Goal: Task Accomplishment & Management: Complete application form

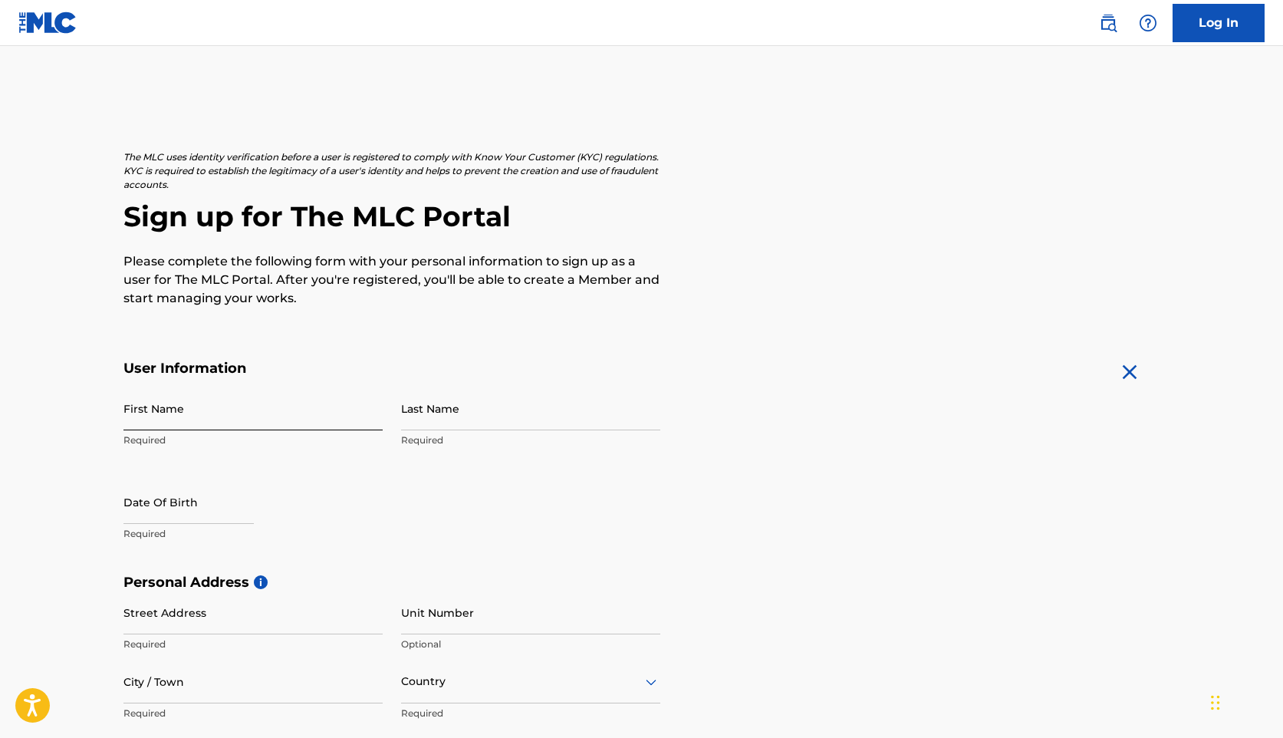
click at [227, 404] on input "First Name" at bounding box center [252, 408] width 259 height 44
type input "[PERSON_NAME]"
click at [419, 428] on input "Last Name" at bounding box center [530, 408] width 259 height 44
type input "Barberia [PERSON_NAME]"
select select "8"
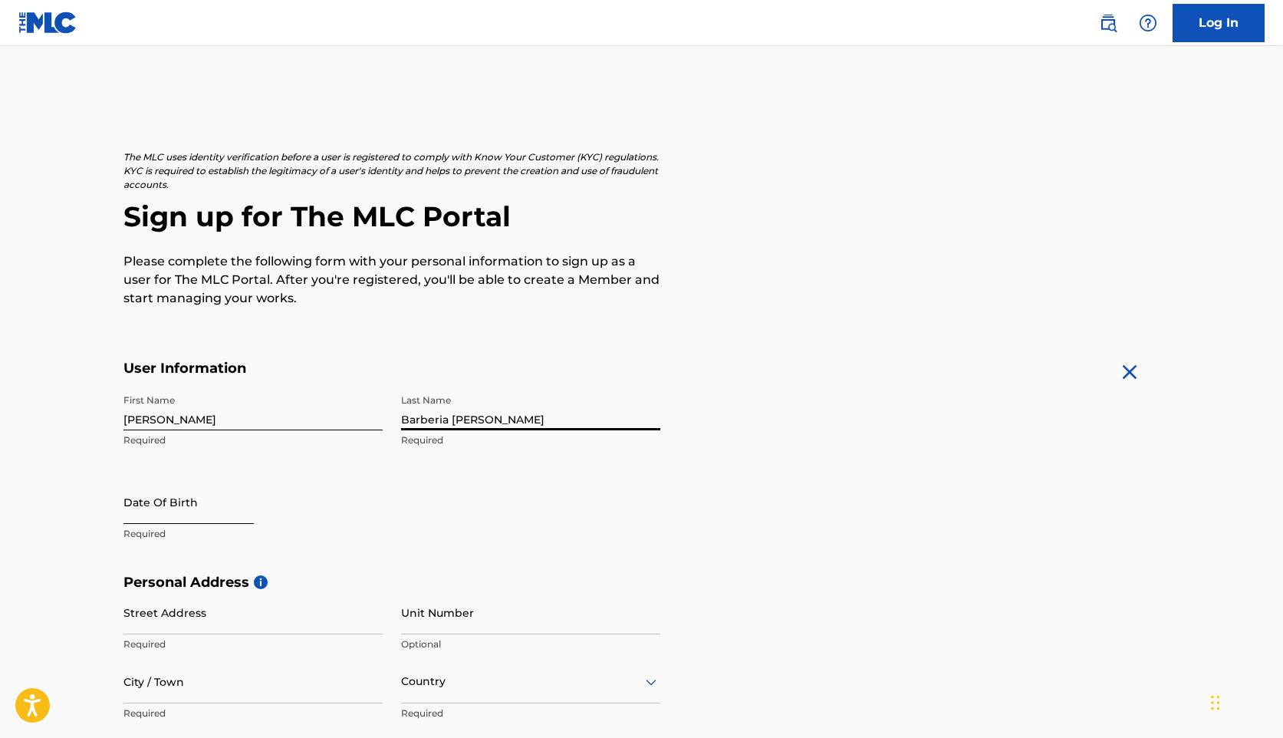
select select "2025"
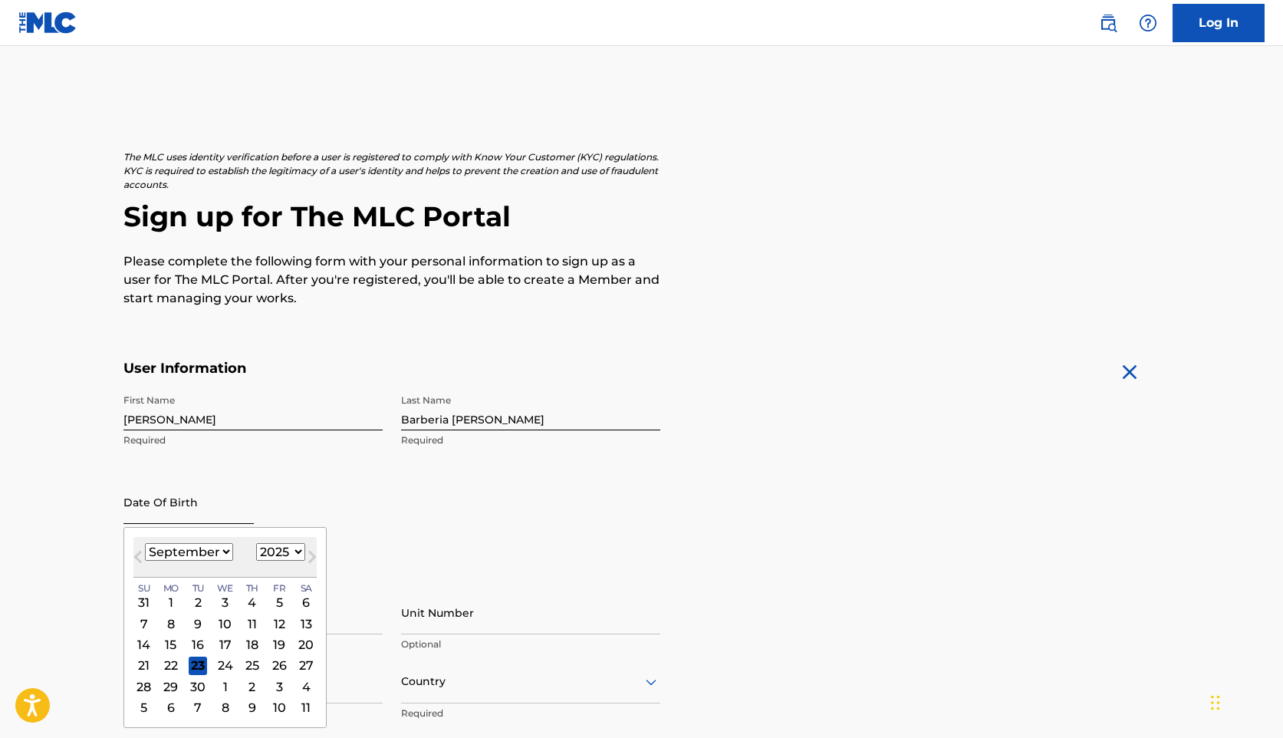
click at [165, 515] on input "text" at bounding box center [188, 502] width 130 height 44
click at [193, 547] on select "January February March April May June July August September October November De…" at bounding box center [189, 552] width 88 height 18
select select "0"
click at [221, 607] on div "1" at bounding box center [224, 602] width 18 height 18
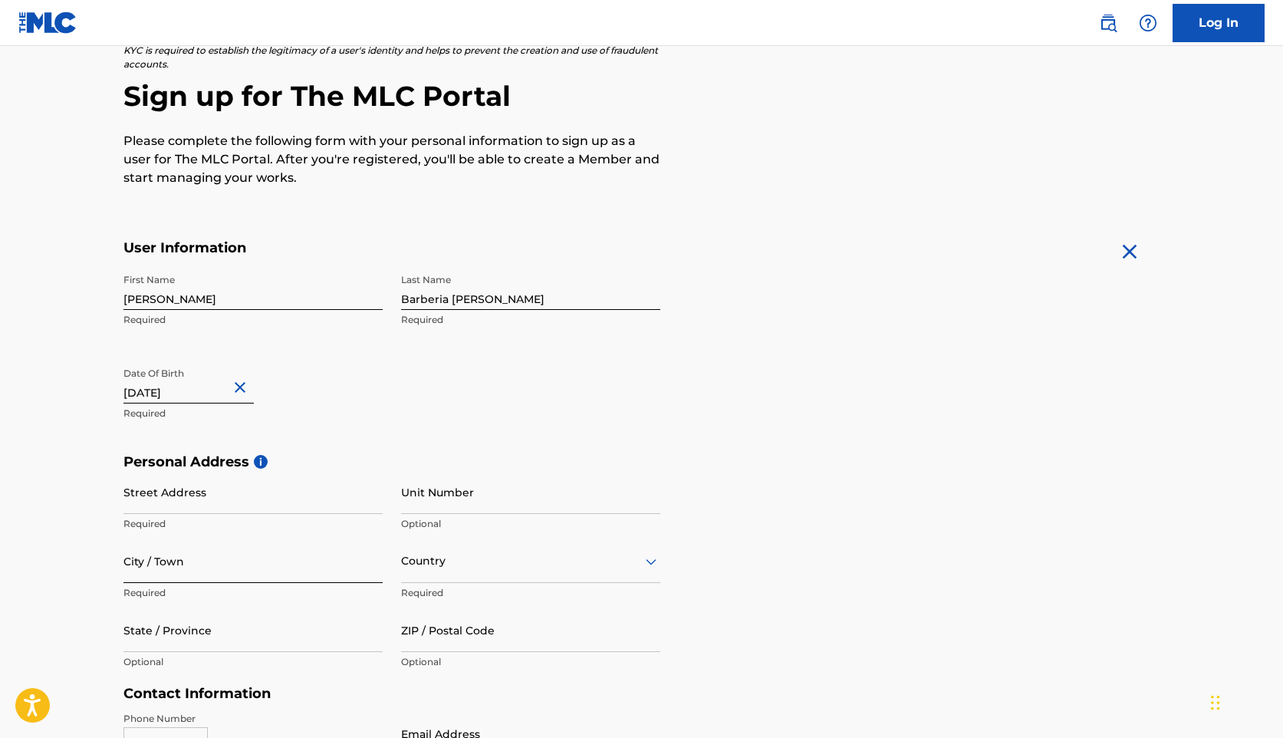
scroll to position [127, 0]
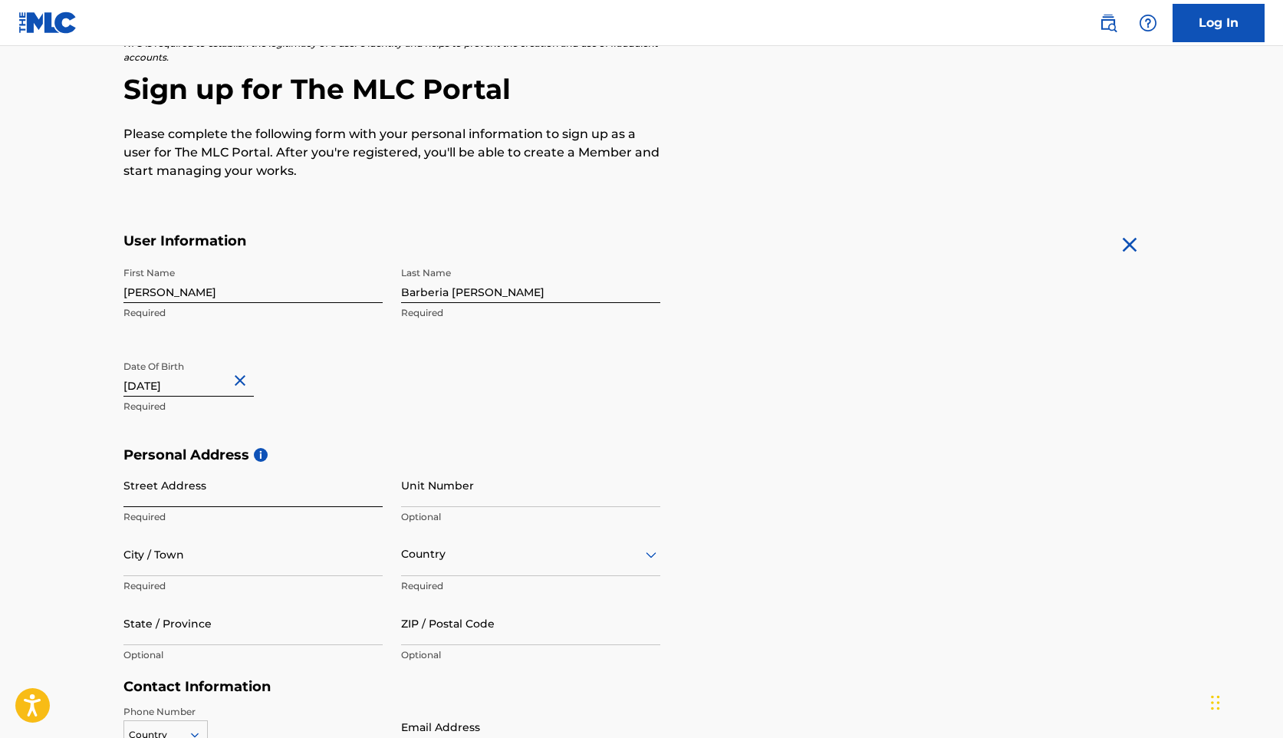
type input "[DATE]"
click at [214, 505] on input "Street Address" at bounding box center [252, 485] width 259 height 44
click at [211, 497] on input "Street Address" at bounding box center [252, 485] width 259 height 44
type input "[STREET_ADDRESS]"
click at [166, 564] on input "City / Town" at bounding box center [252, 554] width 259 height 44
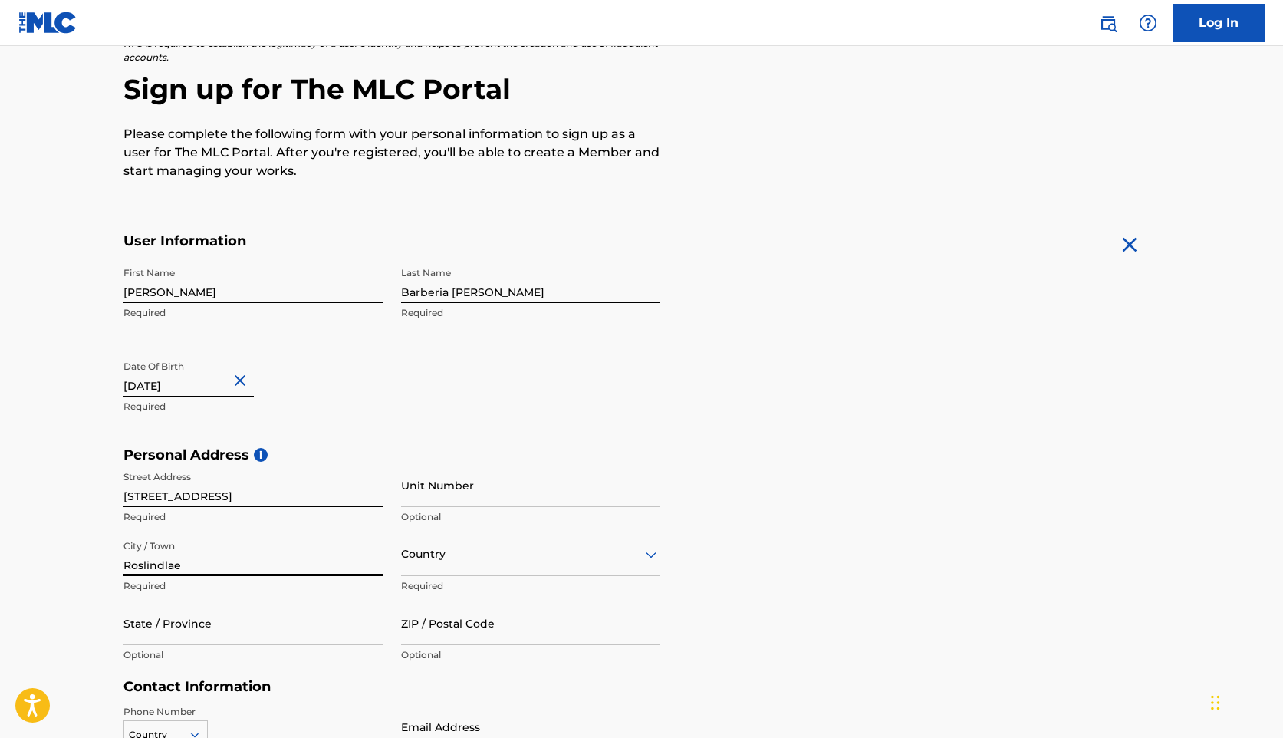
click at [159, 562] on input "Roslindlae" at bounding box center [252, 554] width 259 height 44
click at [150, 564] on input "Roslindlae" at bounding box center [252, 554] width 259 height 44
type input "Roslindale"
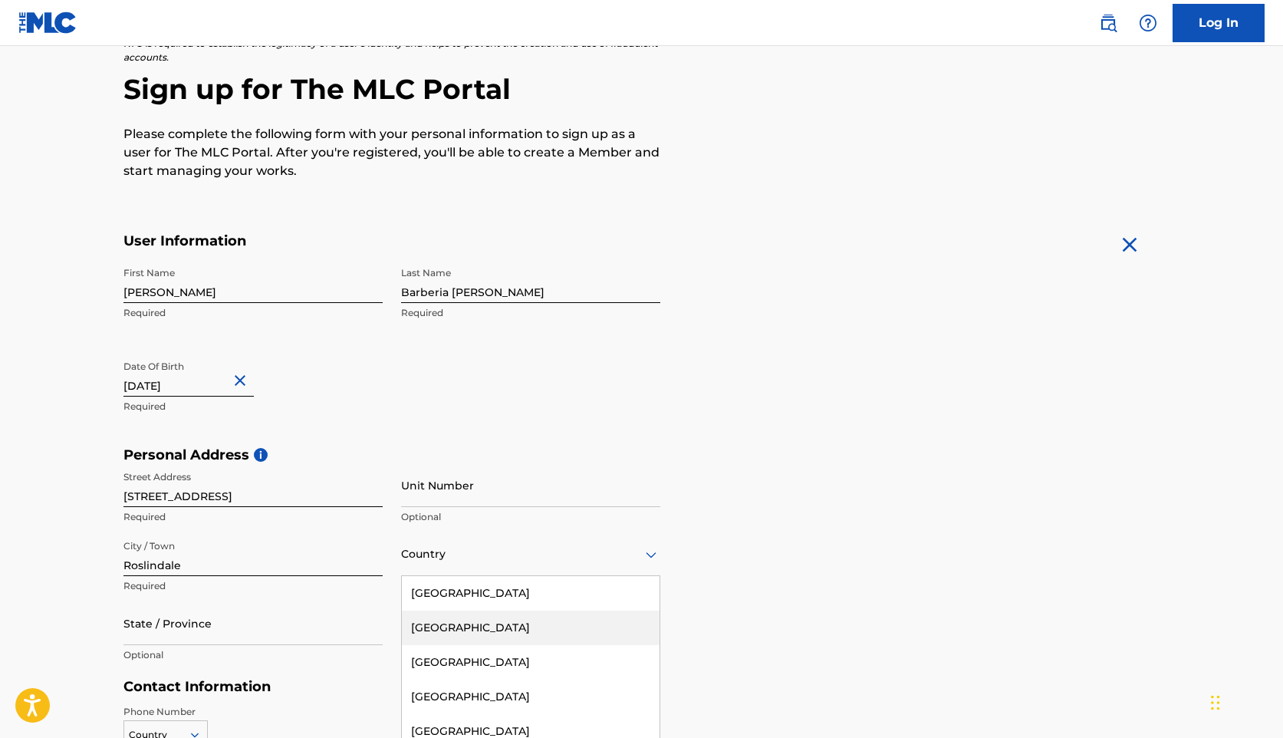
scroll to position [196, 0]
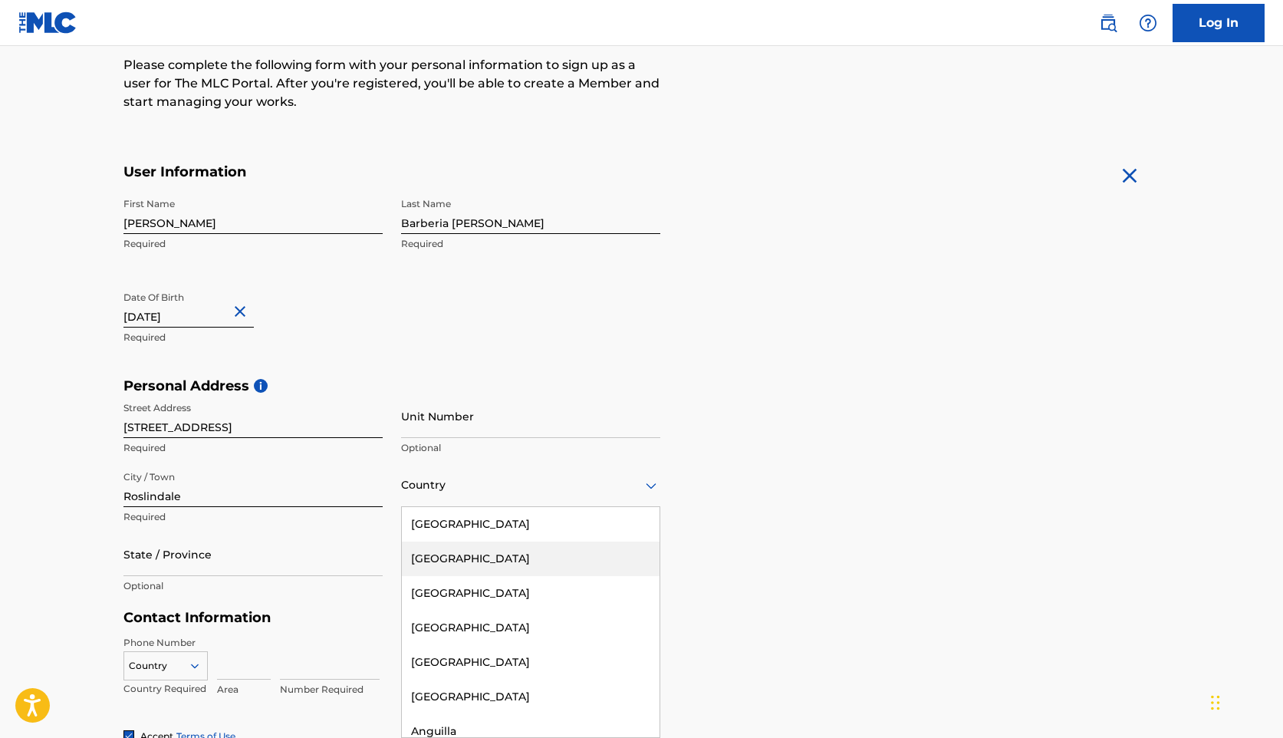
click at [414, 507] on div "[GEOGRAPHIC_DATA], 2 of 223. 223 results available. Use Up and Down to choose o…" at bounding box center [530, 485] width 259 height 44
click at [447, 516] on div "[GEOGRAPHIC_DATA]" at bounding box center [531, 524] width 258 height 35
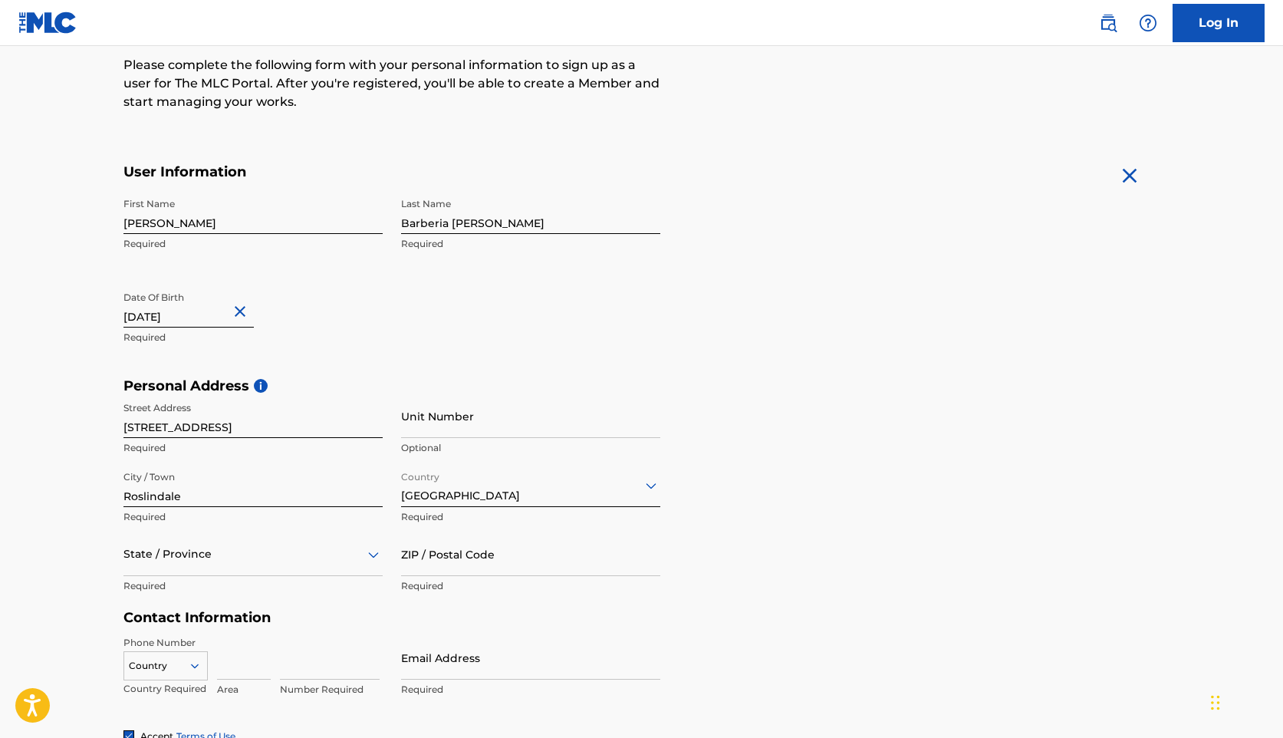
click at [259, 559] on div "State / Province" at bounding box center [252, 554] width 259 height 44
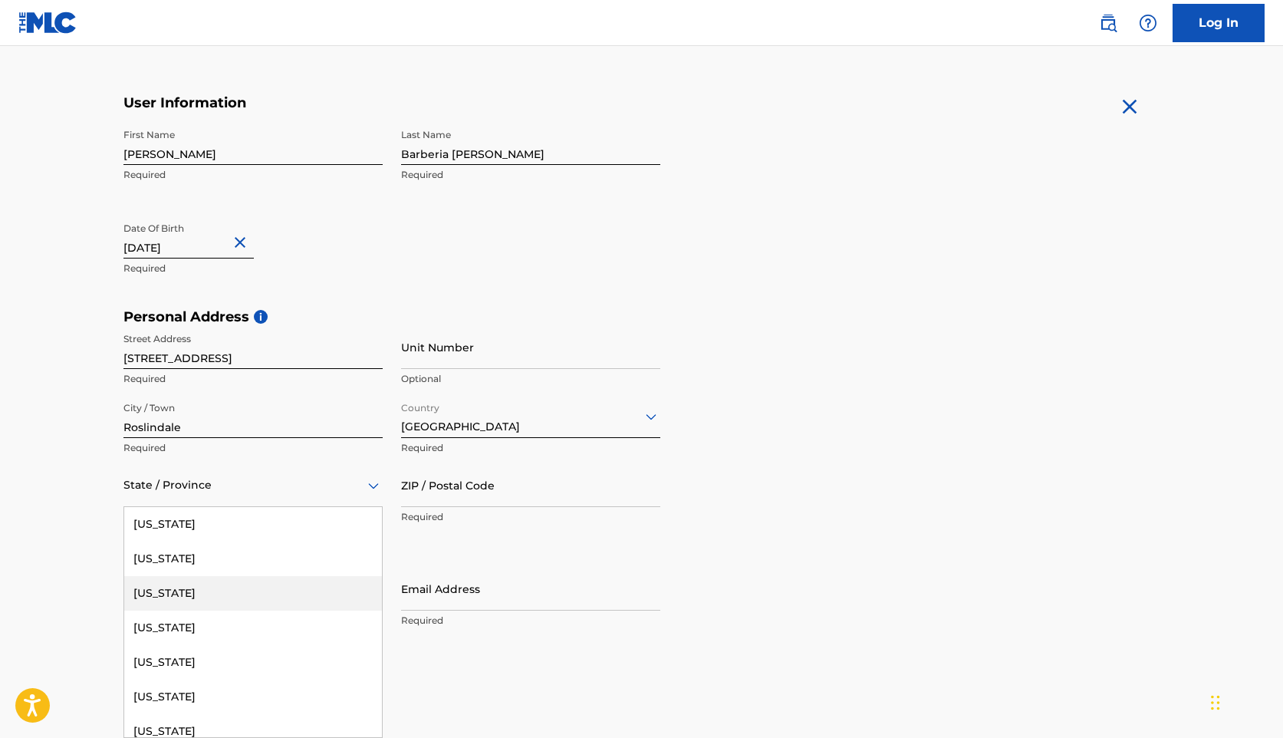
type input "m"
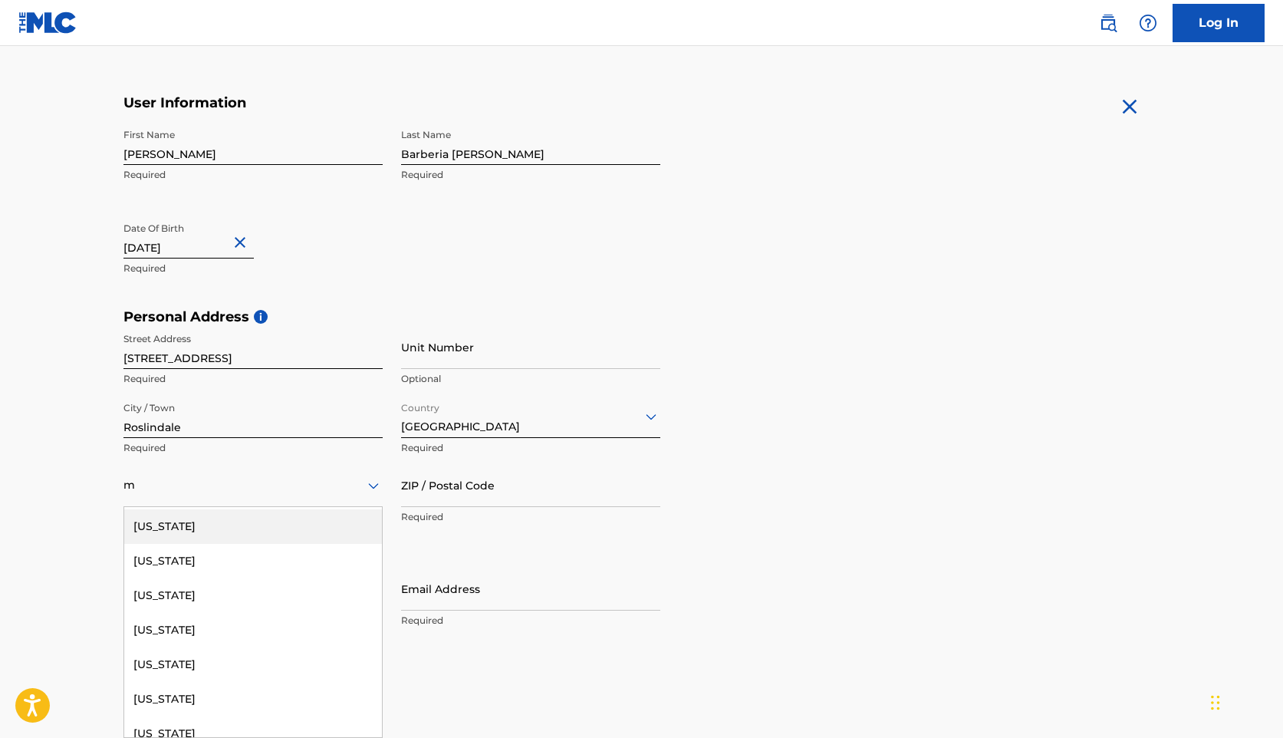
click at [195, 528] on div "[US_STATE]" at bounding box center [253, 526] width 258 height 35
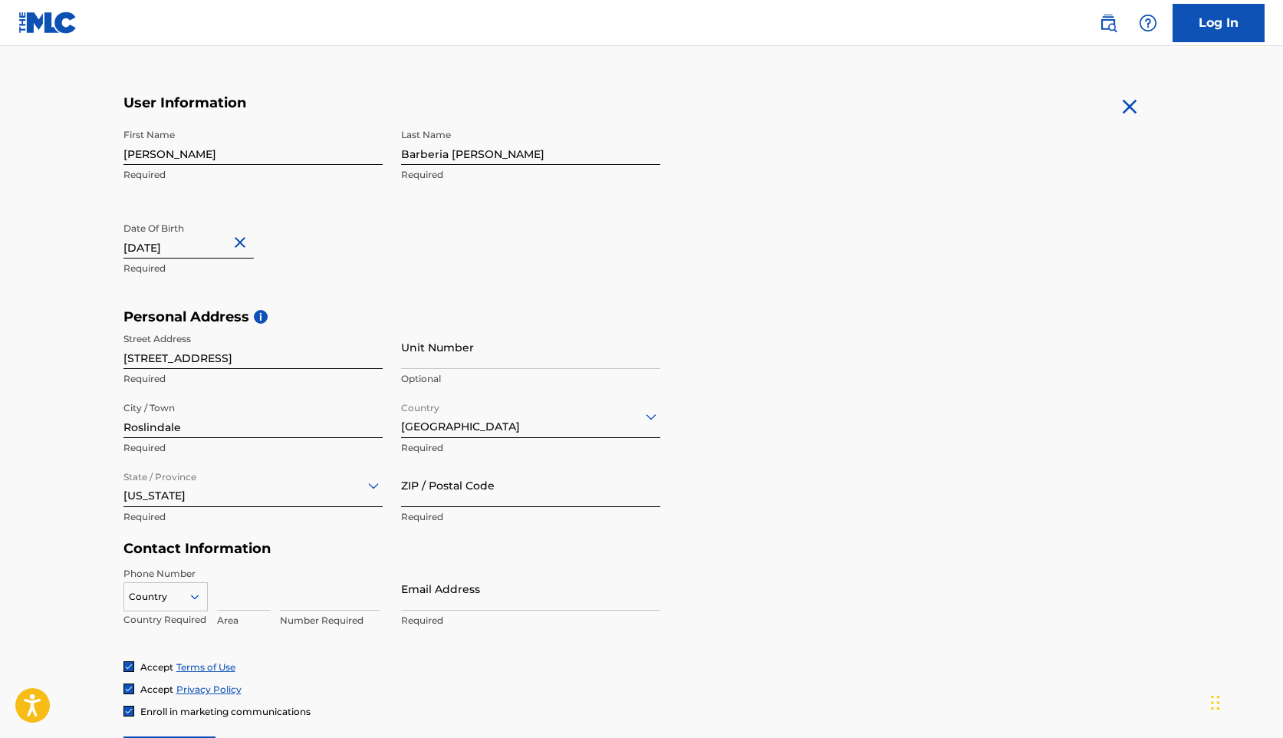
click at [480, 500] on input "ZIP / Postal Code" at bounding box center [530, 485] width 259 height 44
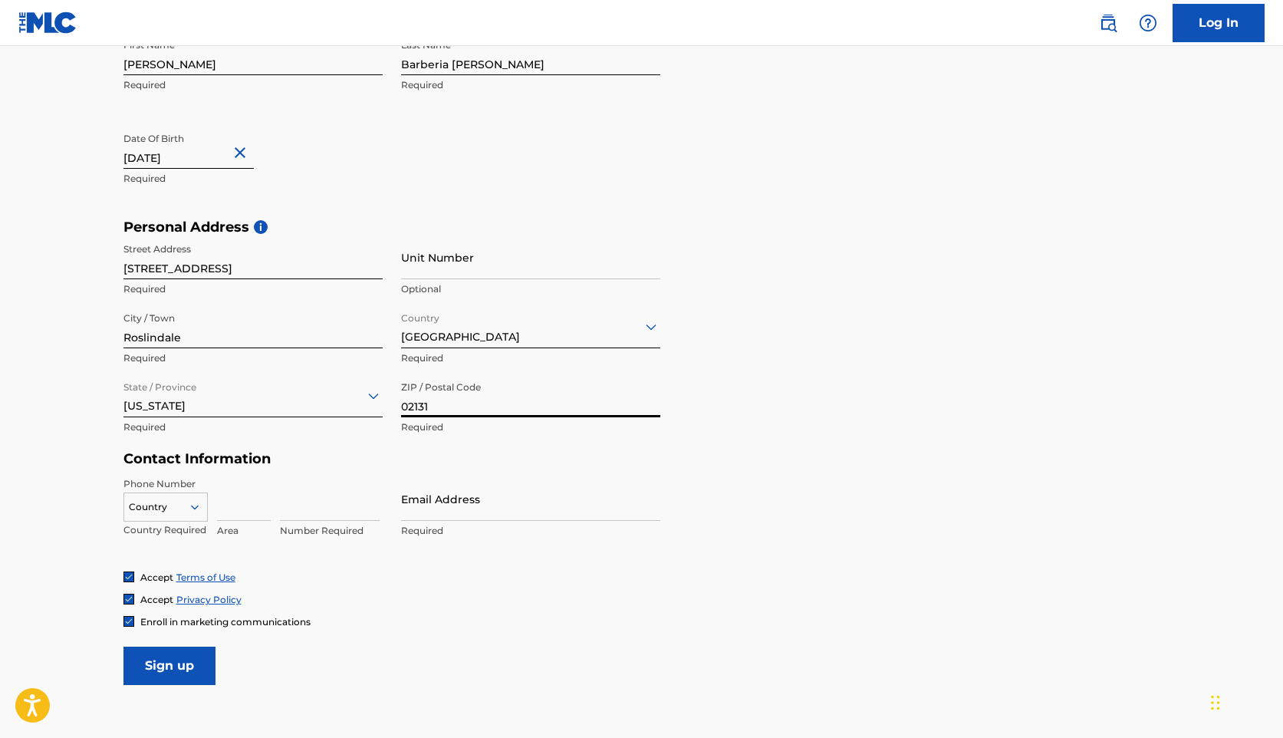
scroll to position [363, 0]
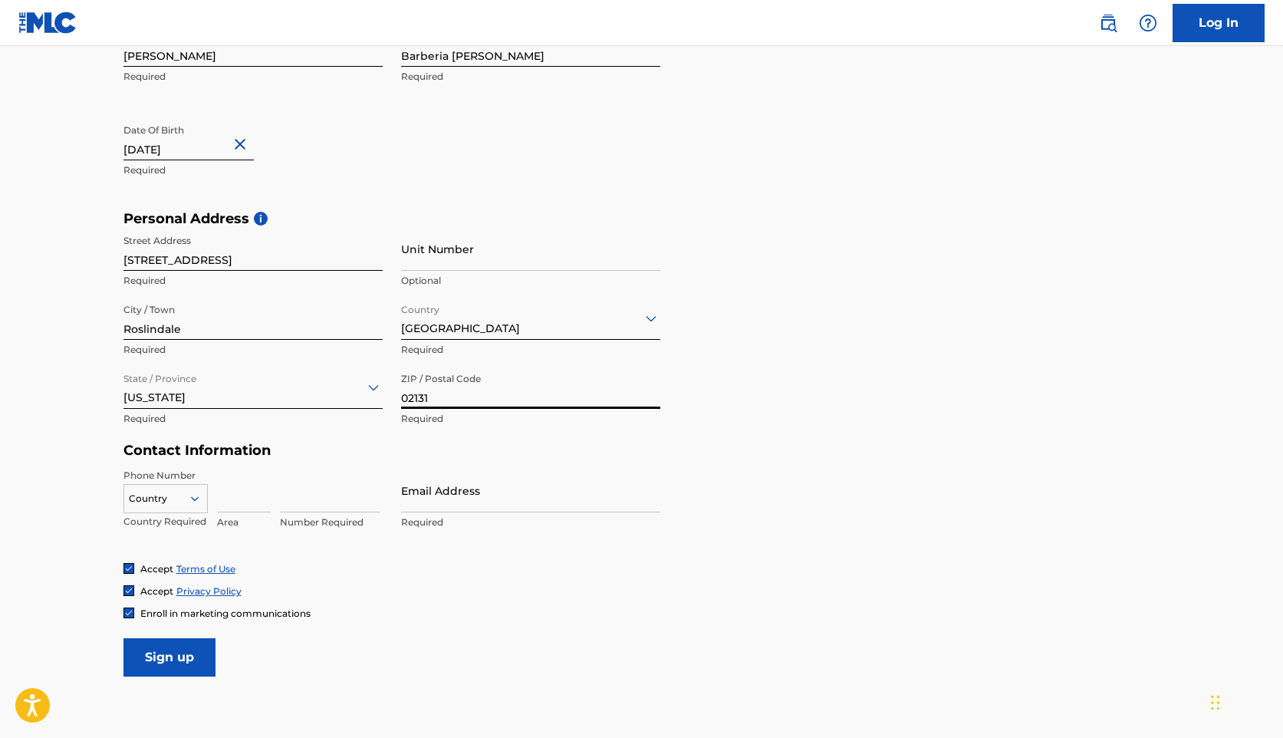
type input "02131"
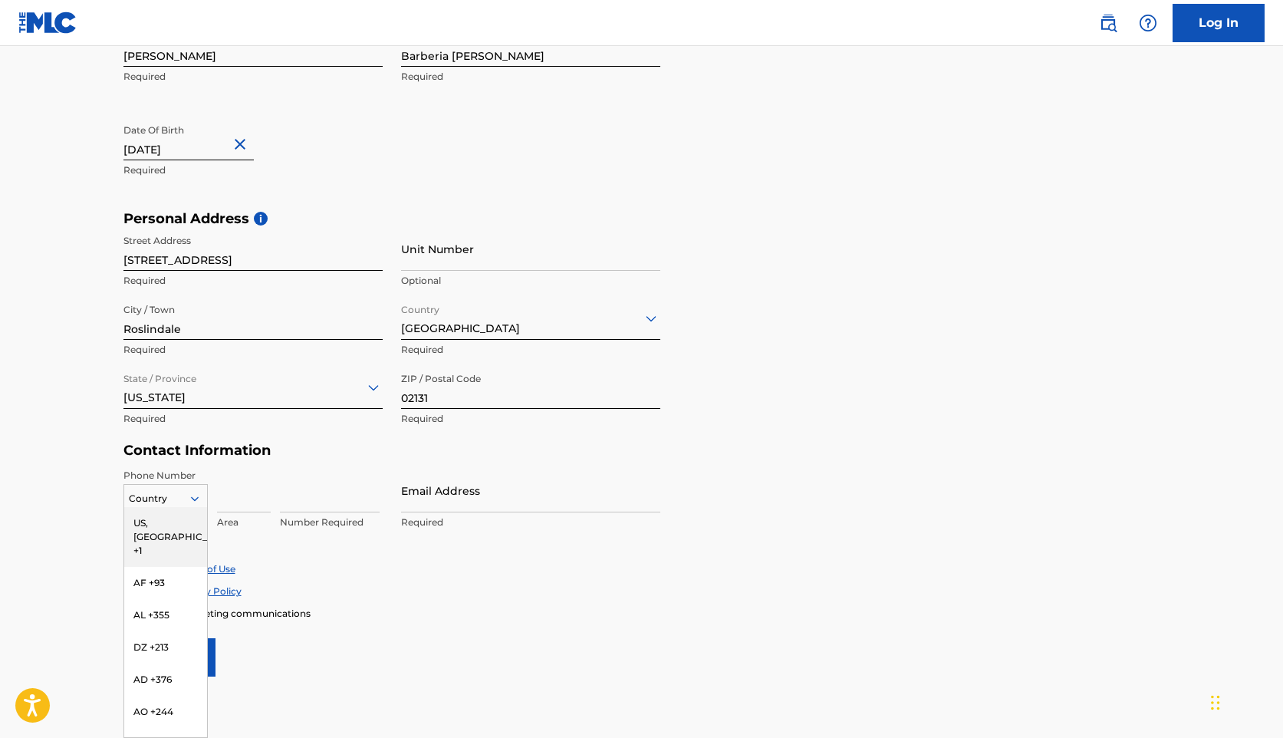
click at [202, 498] on div at bounding box center [201, 499] width 14 height 14
click at [180, 528] on div "US, [GEOGRAPHIC_DATA] +1" at bounding box center [165, 537] width 83 height 60
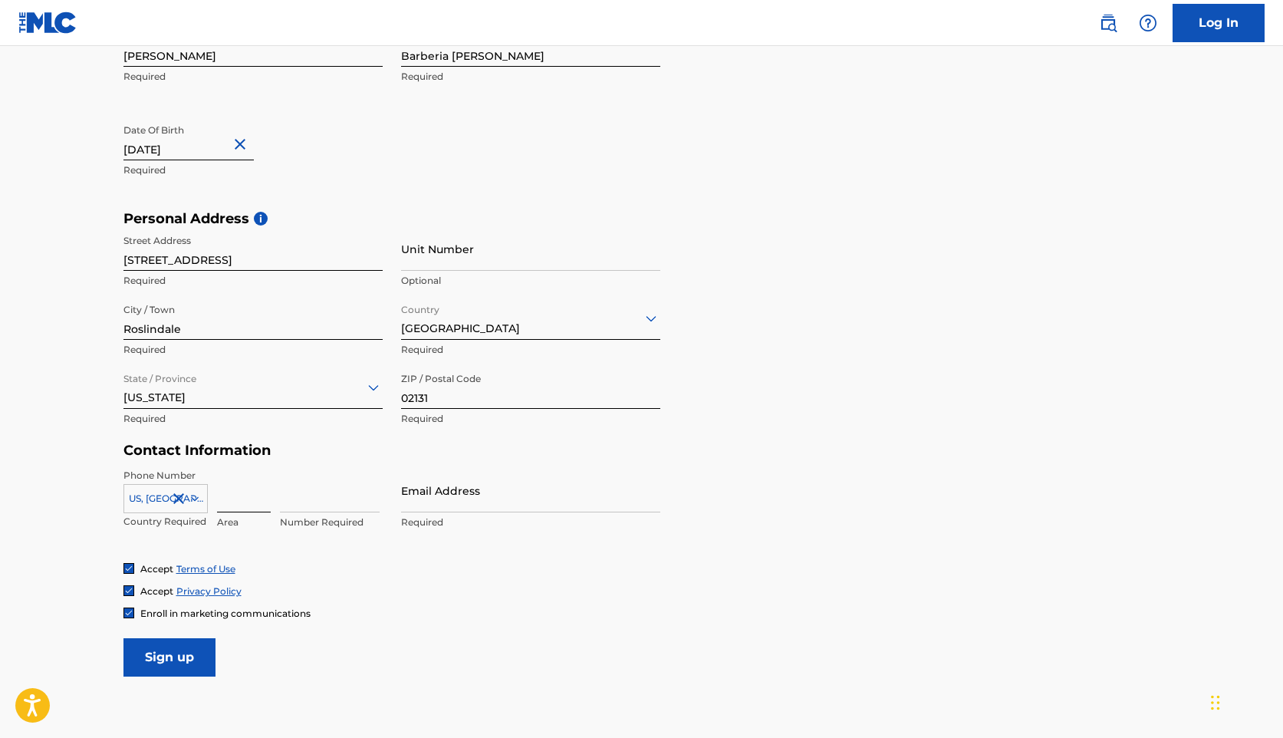
click at [252, 506] on input at bounding box center [244, 491] width 54 height 44
click at [301, 508] on input at bounding box center [330, 491] width 100 height 44
click at [469, 500] on input "Email Address" at bounding box center [530, 491] width 259 height 44
click at [297, 501] on input "4087101993" at bounding box center [330, 491] width 100 height 44
type input "7101993"
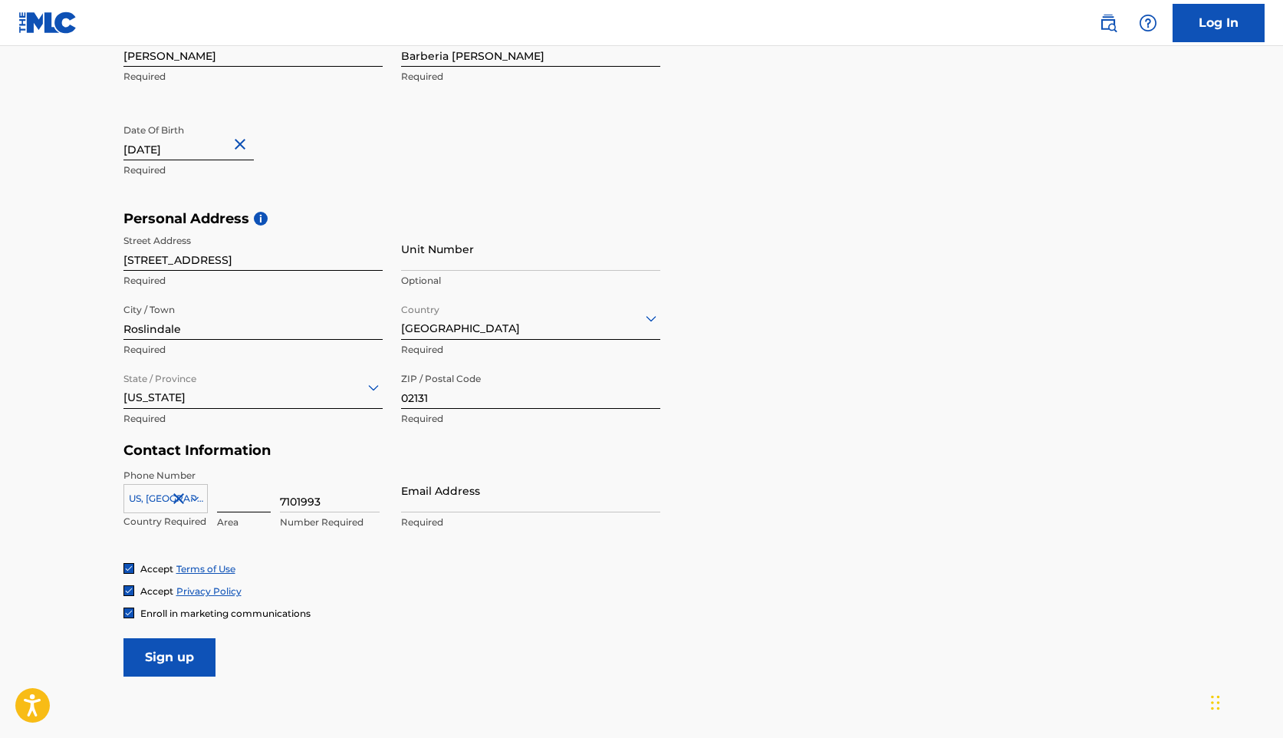
click at [238, 508] on input at bounding box center [244, 491] width 54 height 44
type input "408"
click at [457, 501] on input "Email Address" at bounding box center [530, 491] width 259 height 44
type input "[EMAIL_ADDRESS][PERSON_NAME][DOMAIN_NAME]"
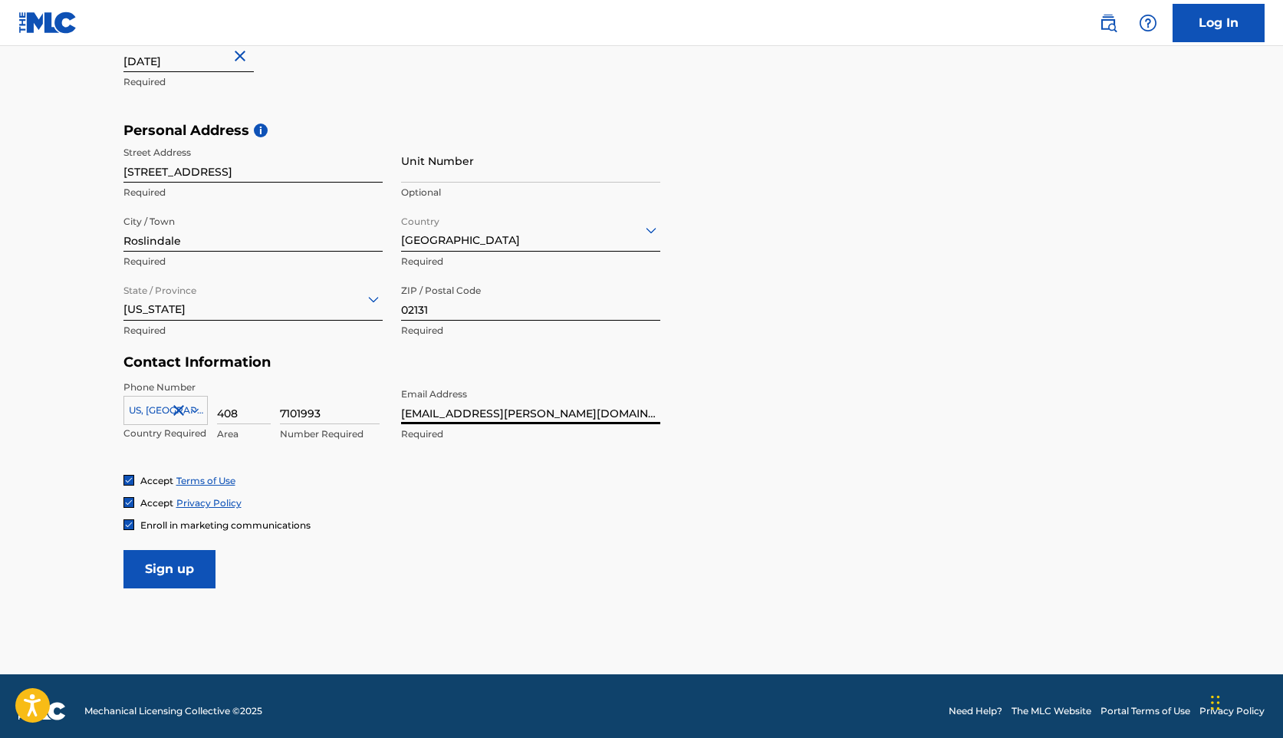
scroll to position [461, 0]
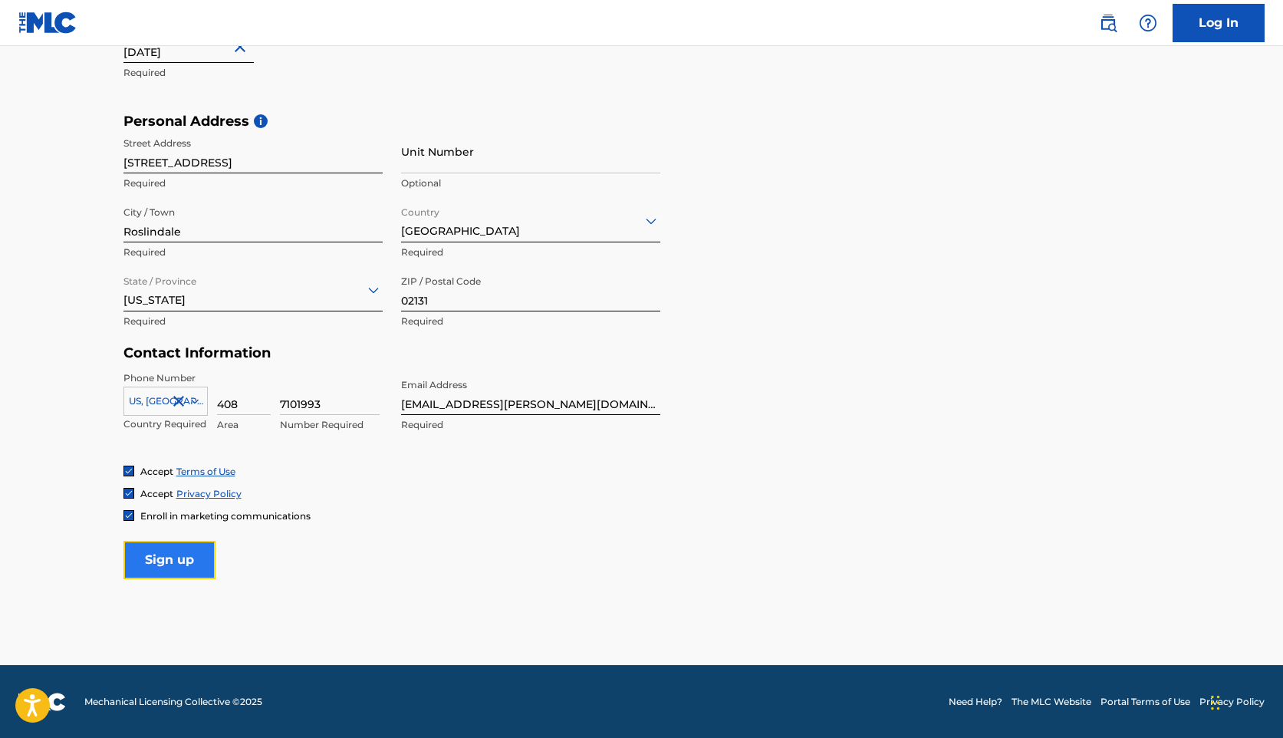
click at [177, 569] on input "Sign up" at bounding box center [169, 560] width 92 height 38
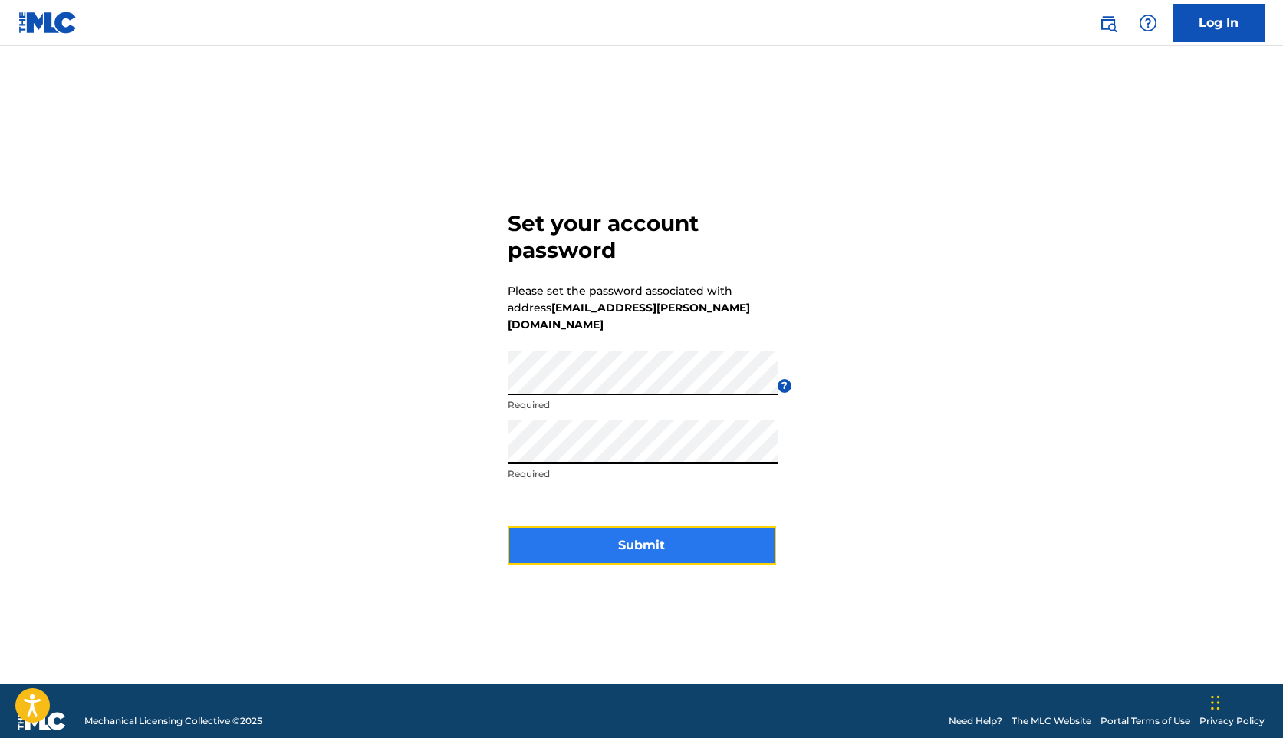
click at [696, 526] on button "Submit" at bounding box center [642, 545] width 268 height 38
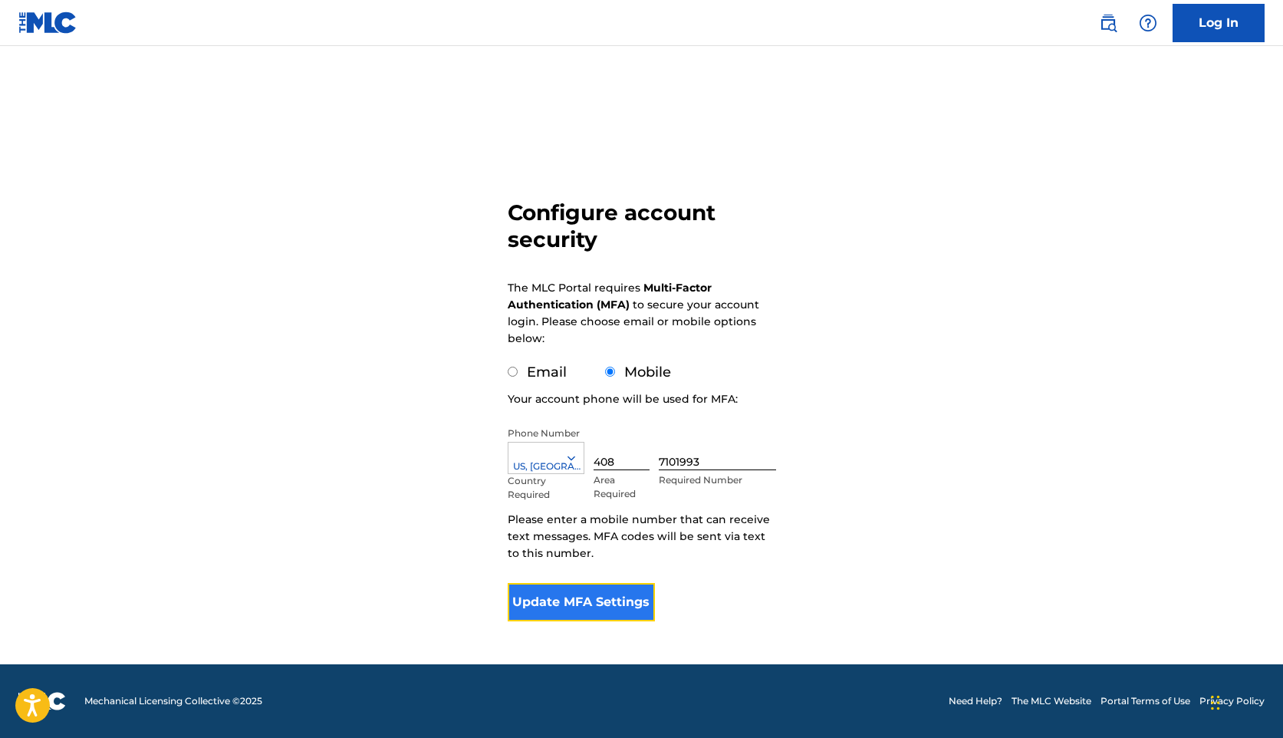
click at [610, 600] on button "Update MFA Settings" at bounding box center [582, 602] width 148 height 38
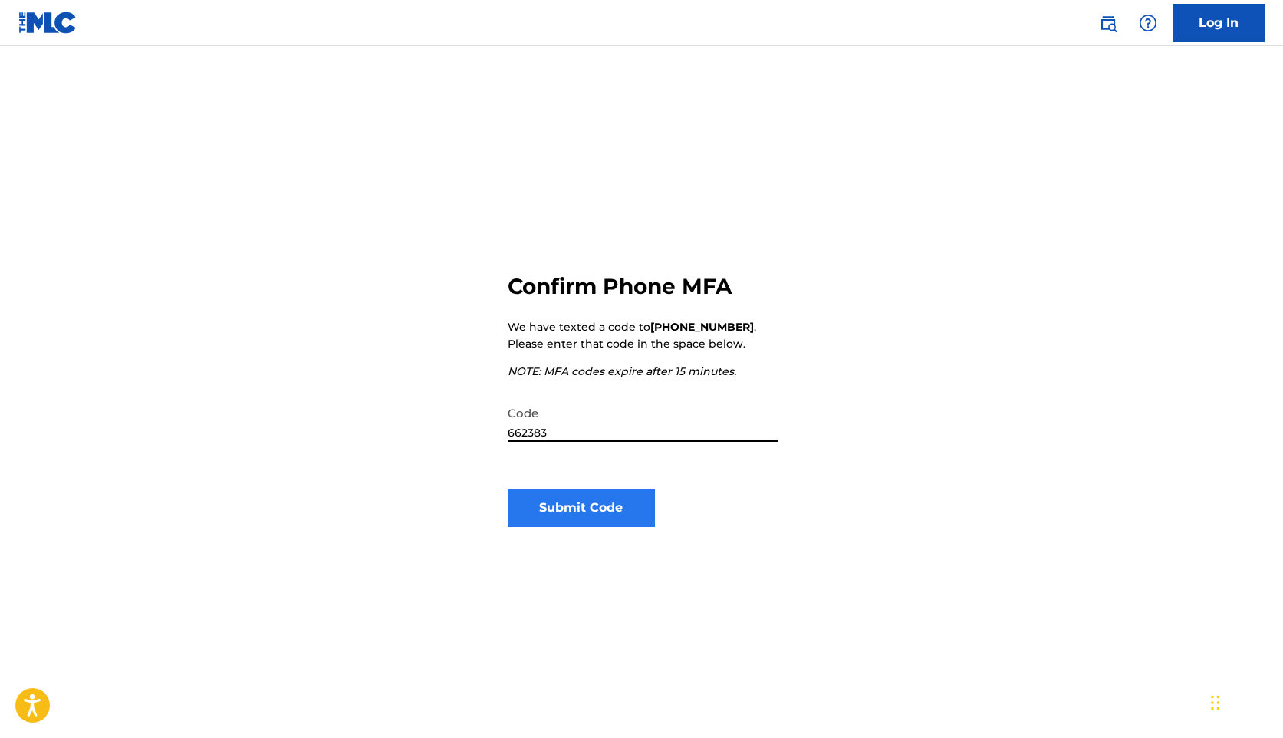
type input "662383"
click at [632, 515] on button "Submit Code" at bounding box center [582, 507] width 148 height 38
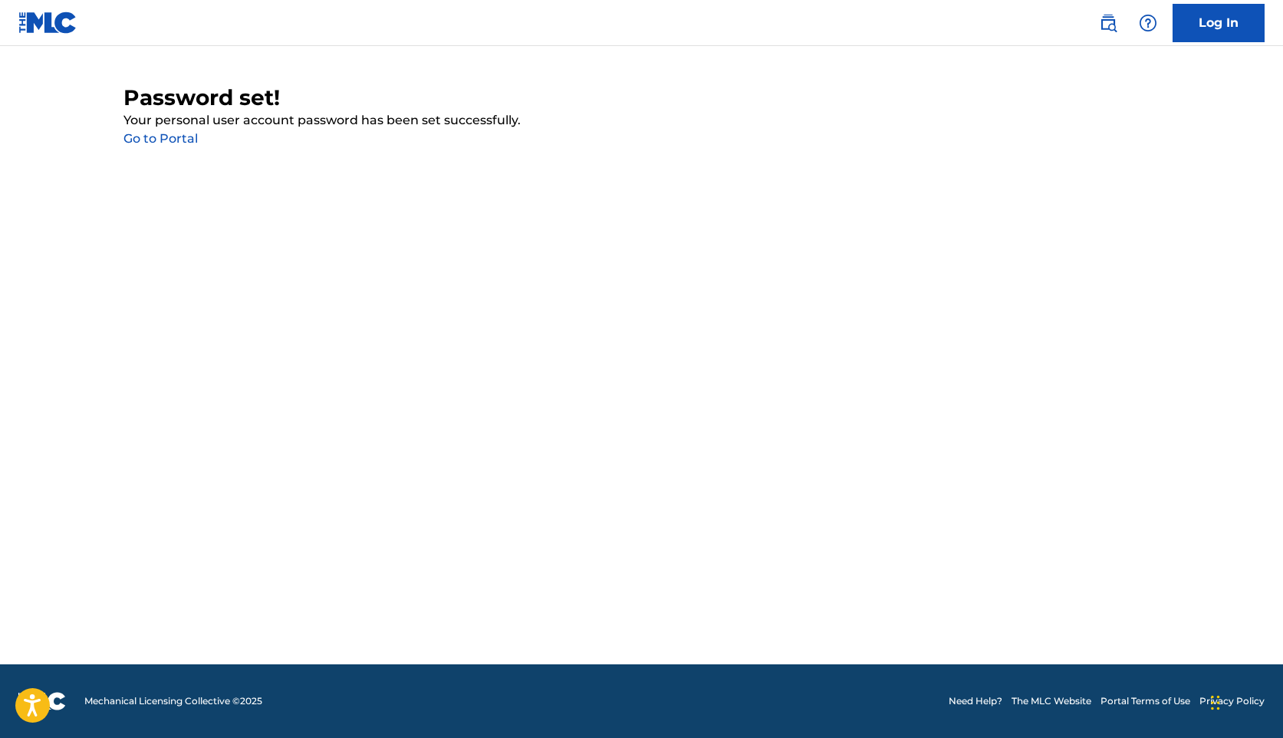
click at [632, 515] on main "Password set! Your personal user account password has been set successfully. Go…" at bounding box center [641, 355] width 1283 height 618
click at [1228, 20] on link "Log In" at bounding box center [1218, 23] width 92 height 38
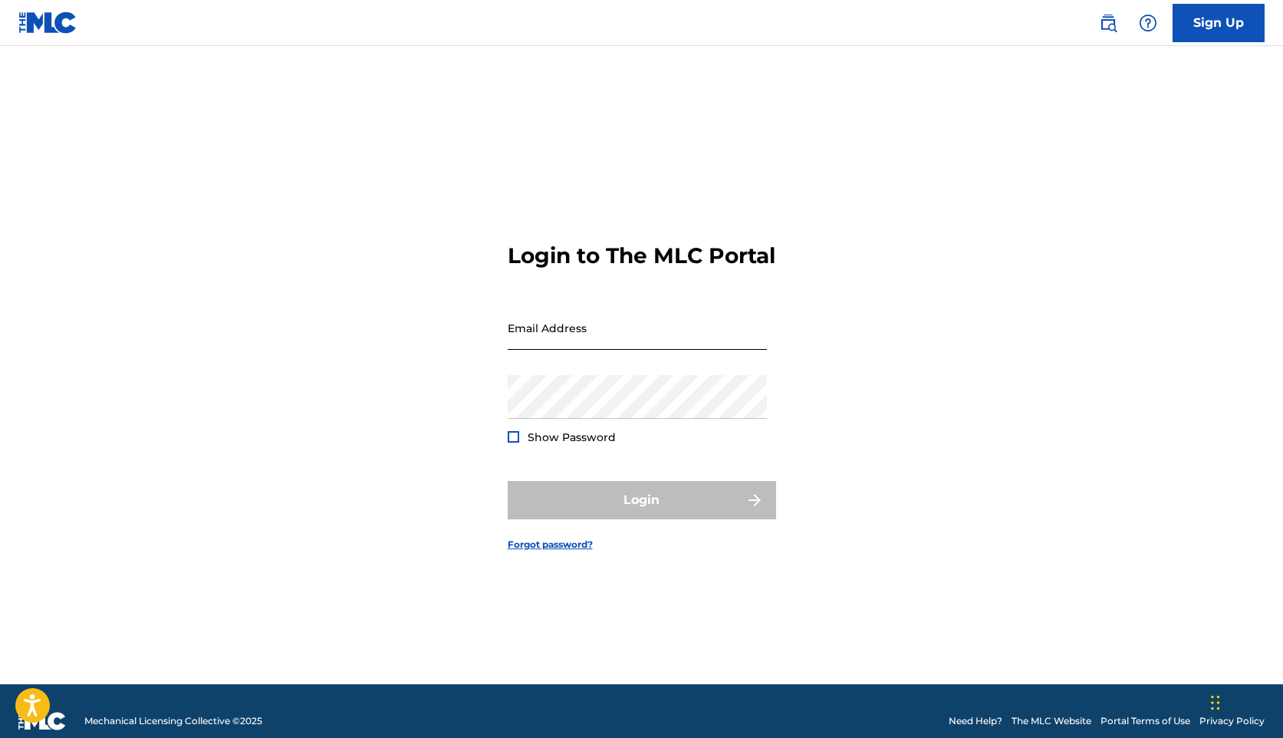
click at [623, 343] on input "Email Address" at bounding box center [637, 328] width 259 height 44
click at [598, 341] on input "Email Address" at bounding box center [637, 328] width 259 height 44
click at [866, 252] on div "Login to The MLC Portal Email Address Password Show Password Login Forgot passw…" at bounding box center [642, 384] width 1074 height 600
click at [575, 350] on input "Email Address" at bounding box center [637, 328] width 259 height 44
type input "[EMAIL_ADDRESS][PERSON_NAME][DOMAIN_NAME]"
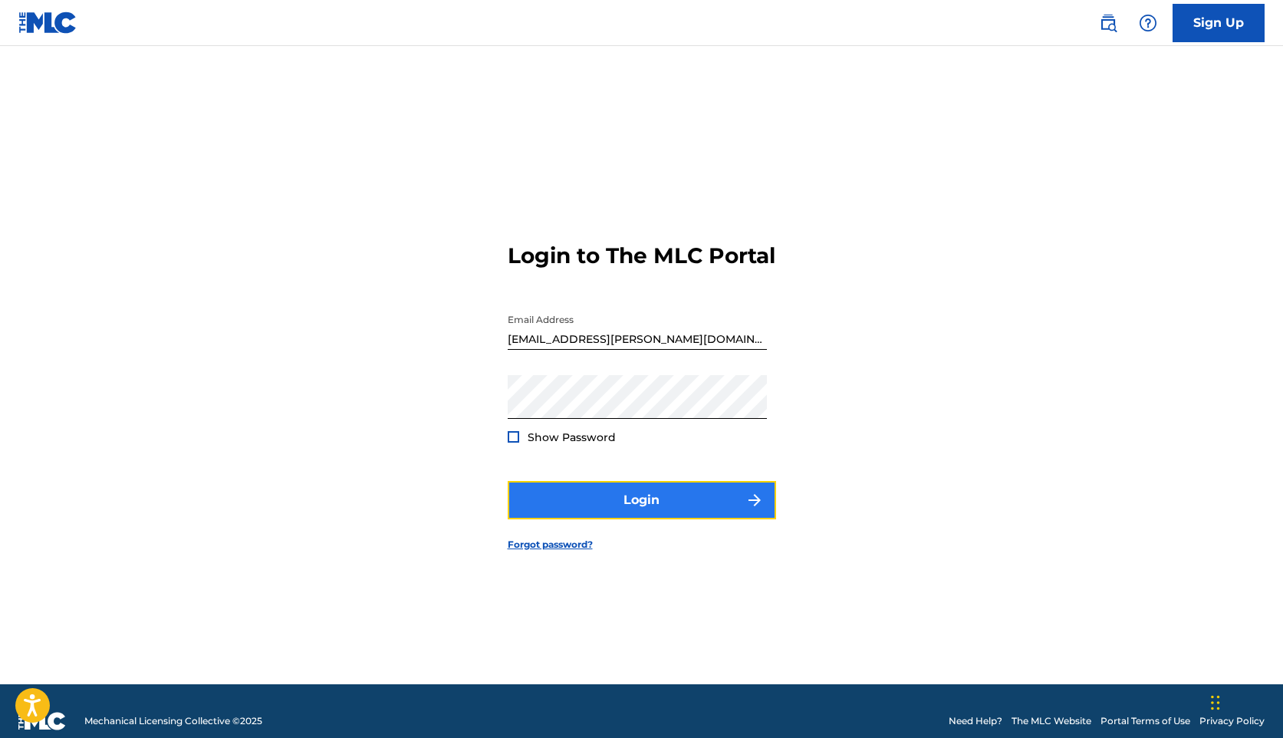
click at [668, 519] on button "Login" at bounding box center [642, 500] width 268 height 38
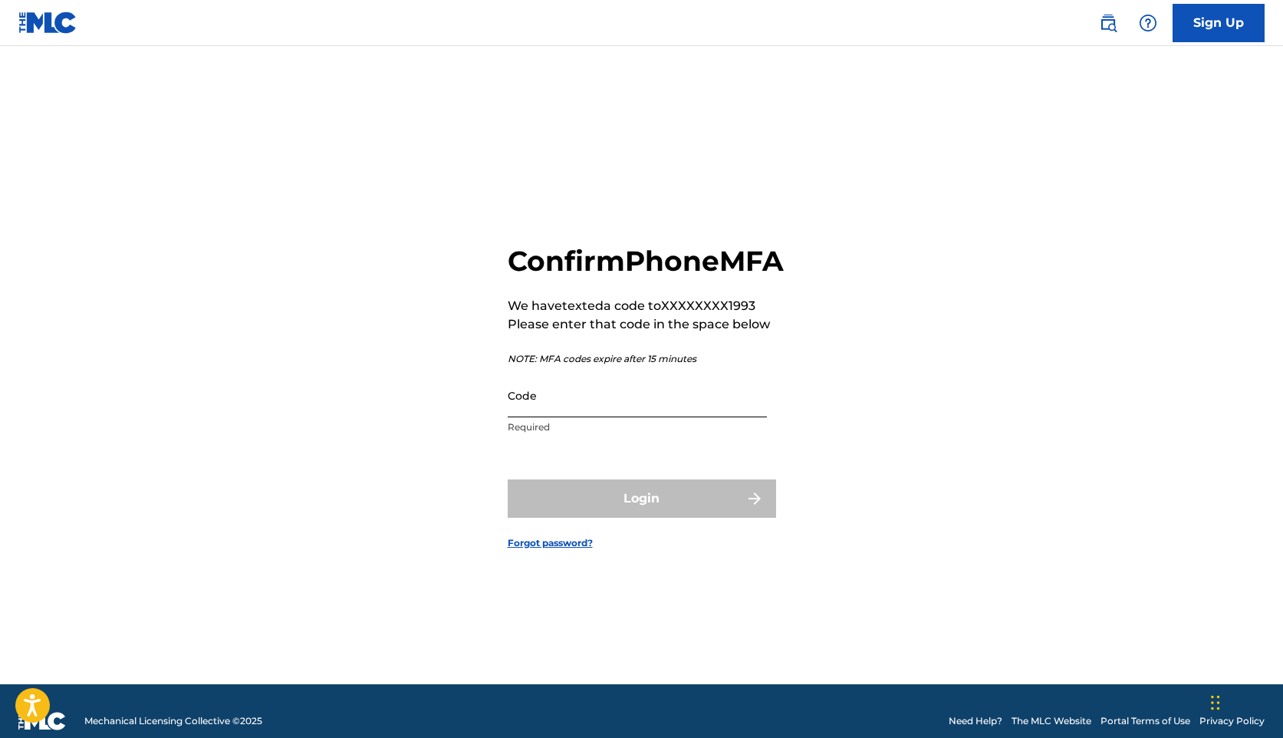
click at [567, 410] on input "Code" at bounding box center [637, 395] width 259 height 44
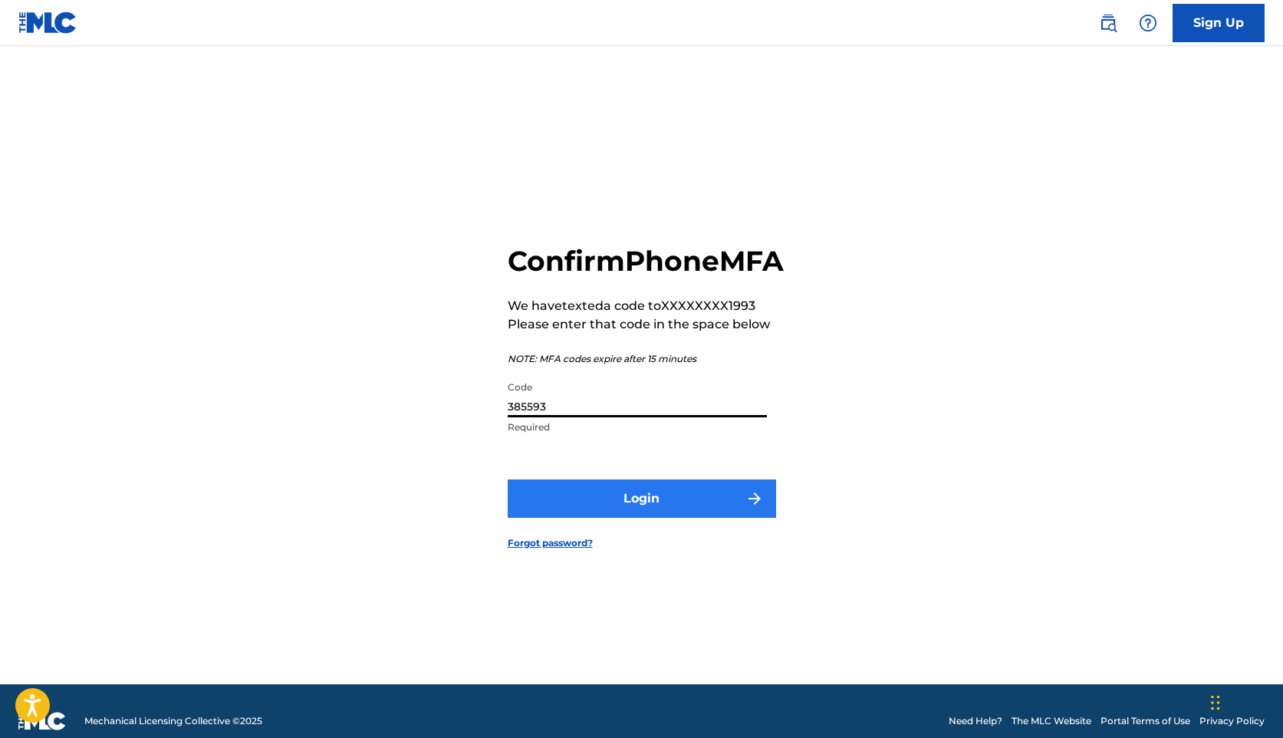
type input "385593"
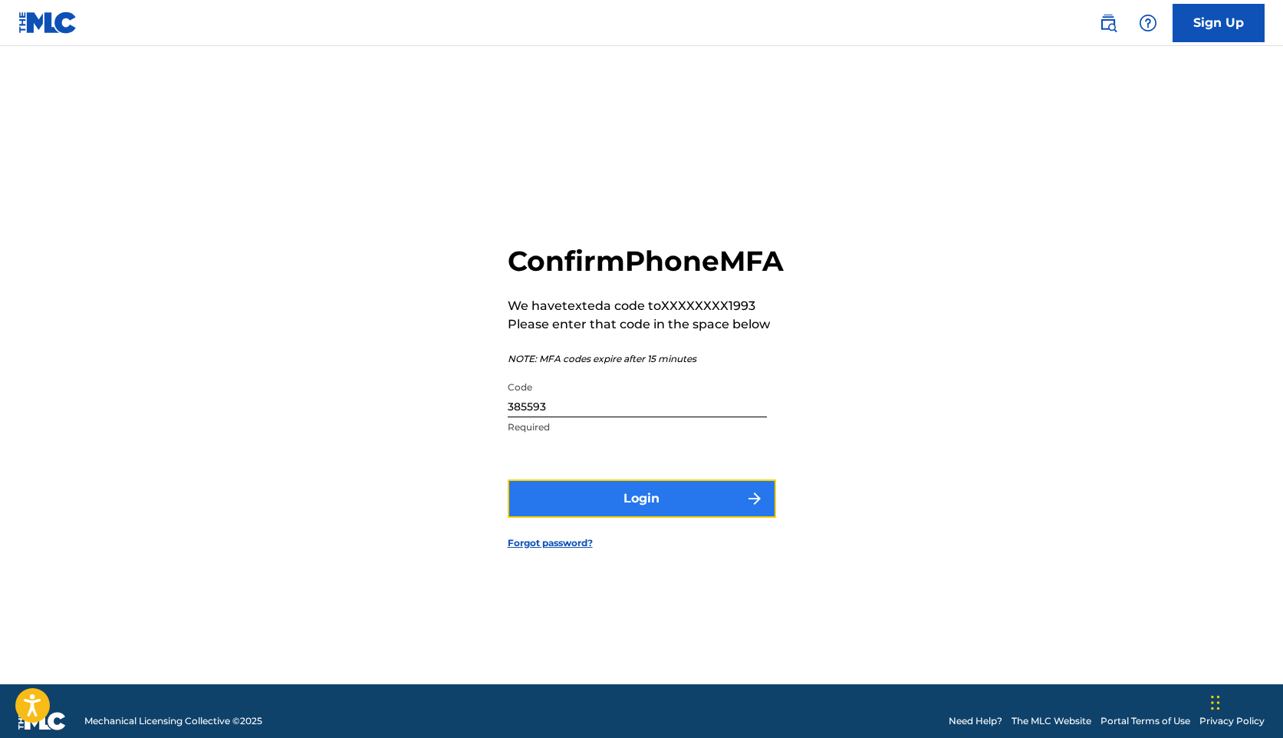
click at [635, 518] on button "Login" at bounding box center [642, 498] width 268 height 38
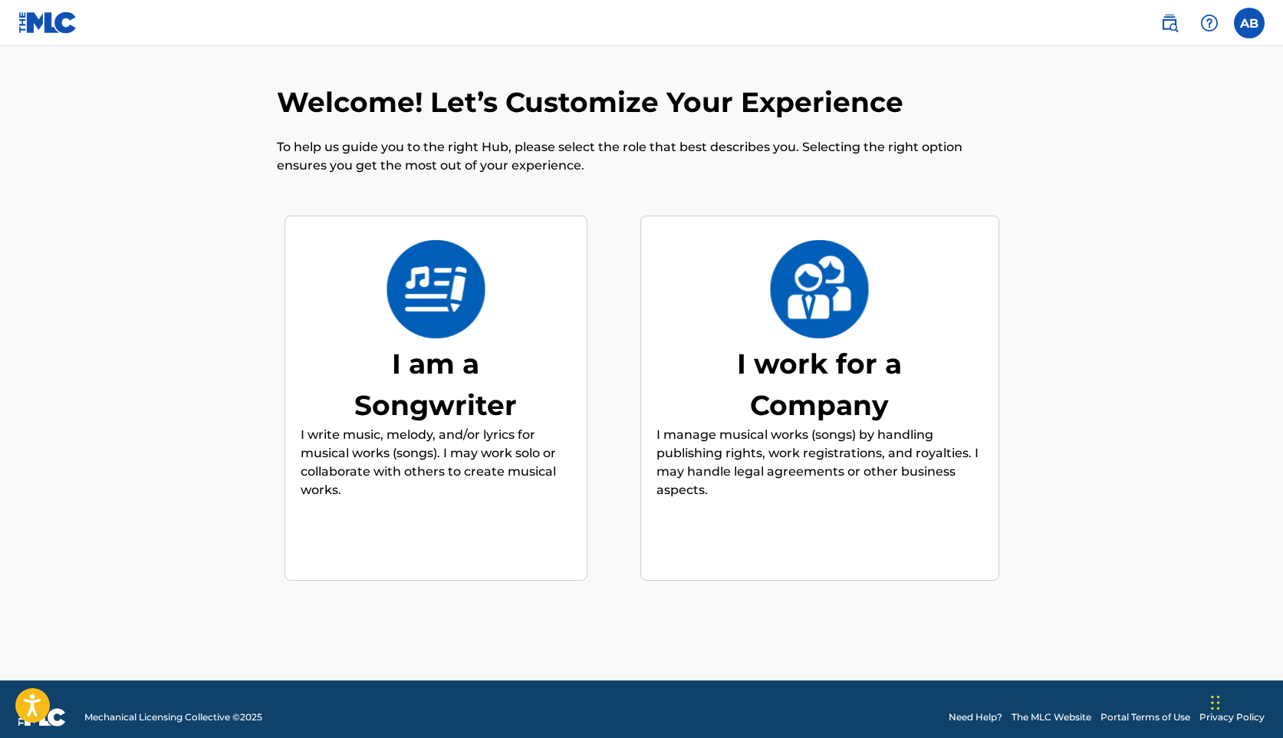
click at [457, 432] on p "I write music, melody, and/or lyrics for musical works (songs). I may work solo…" at bounding box center [436, 463] width 271 height 74
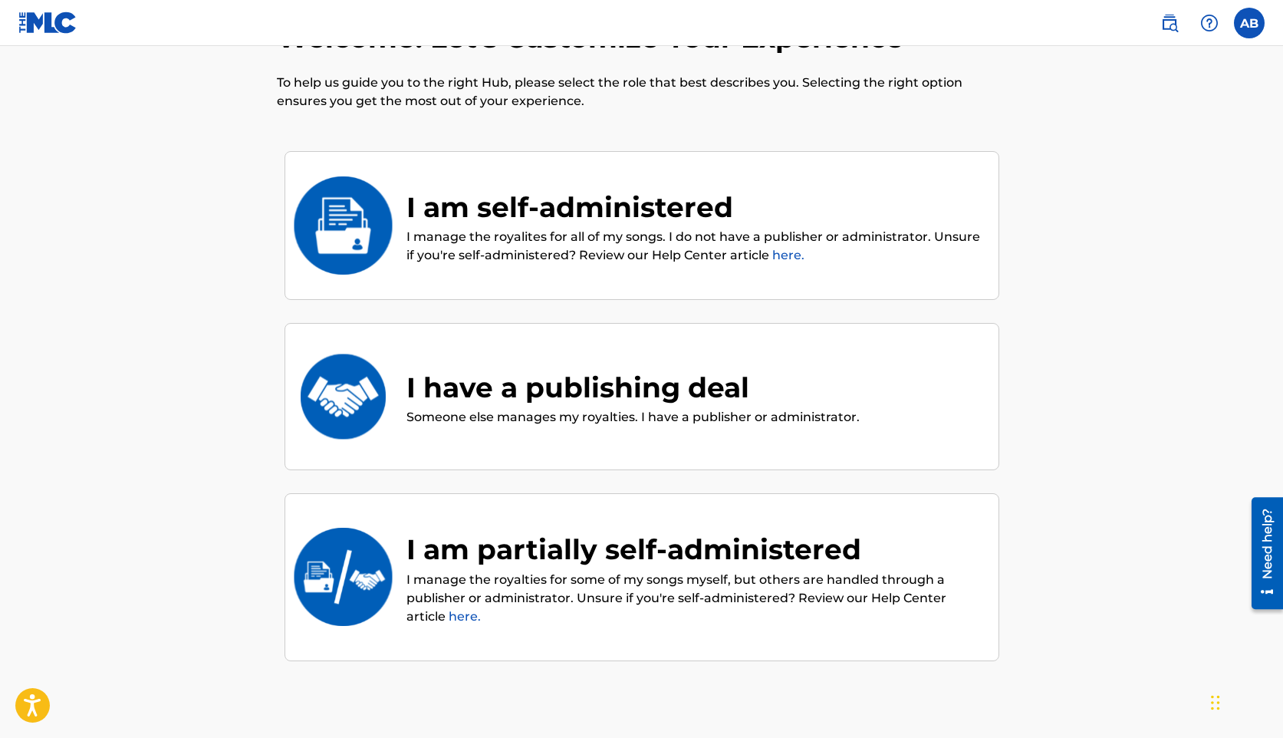
scroll to position [69, 0]
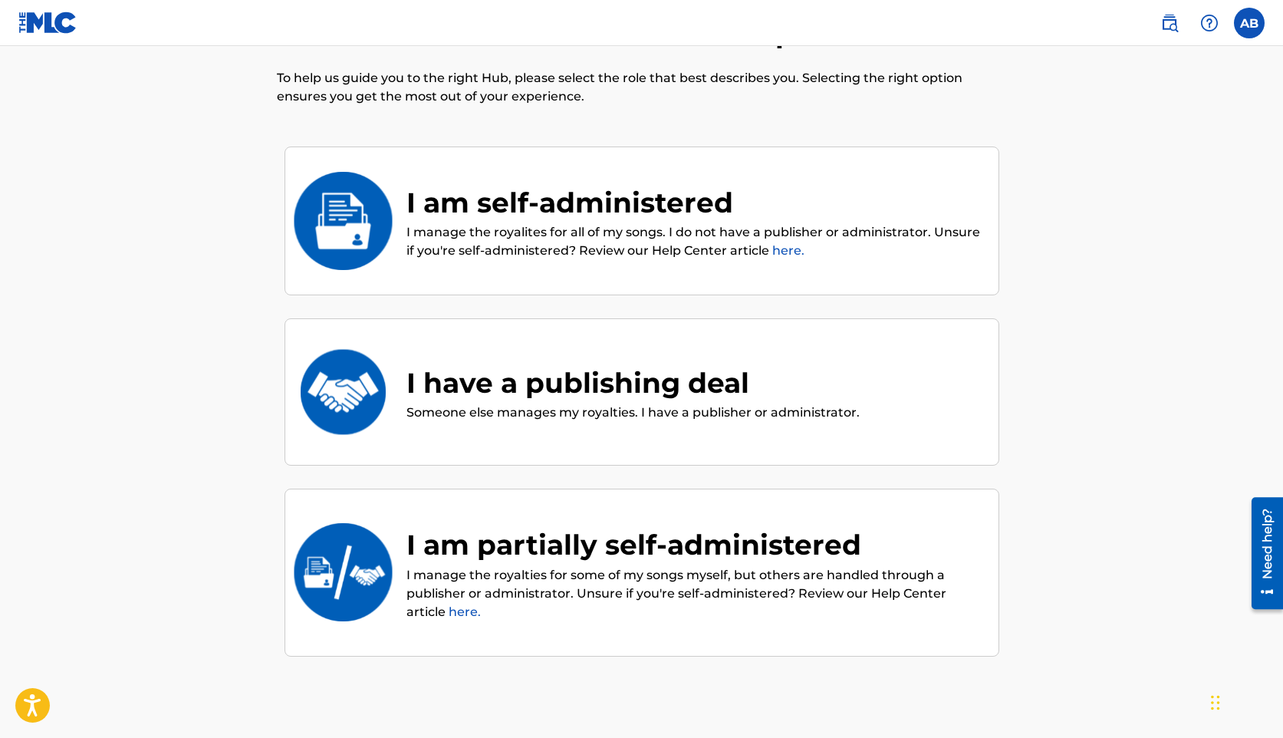
click at [611, 206] on div "I am self-administered" at bounding box center [694, 202] width 577 height 41
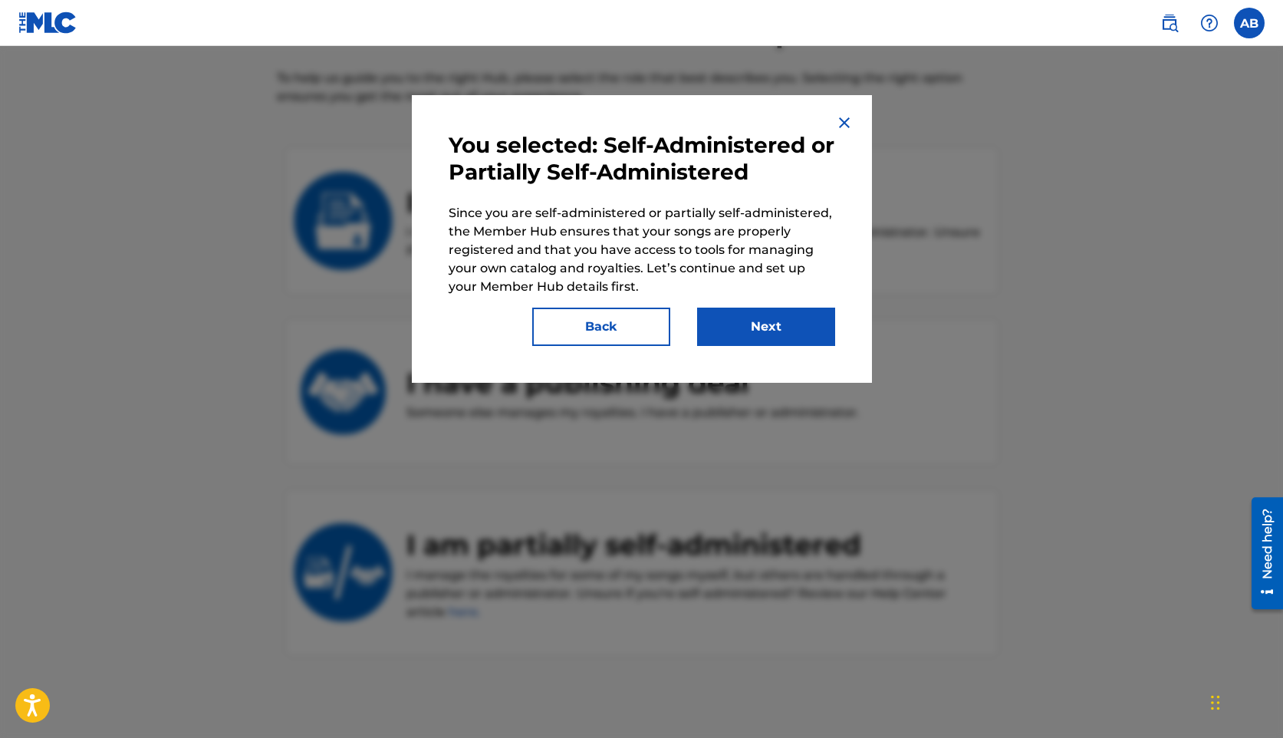
click at [800, 348] on div "You selected: Self-Administered or Partially Self-Administered Since you are se…" at bounding box center [642, 239] width 460 height 288
click at [755, 331] on button "Next" at bounding box center [766, 326] width 138 height 38
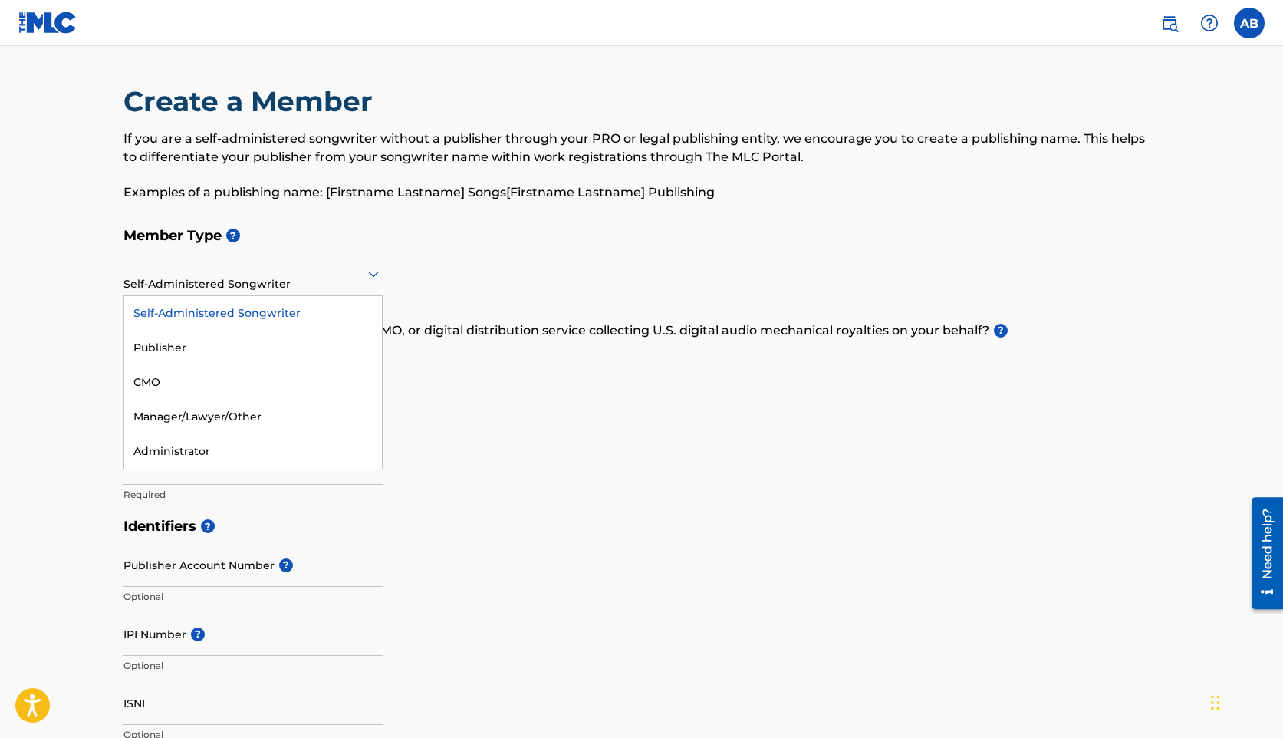
click at [232, 283] on div "Self-Administered Songwriter" at bounding box center [252, 274] width 259 height 38
click at [188, 311] on div "Self-Administered Songwriter" at bounding box center [253, 313] width 258 height 35
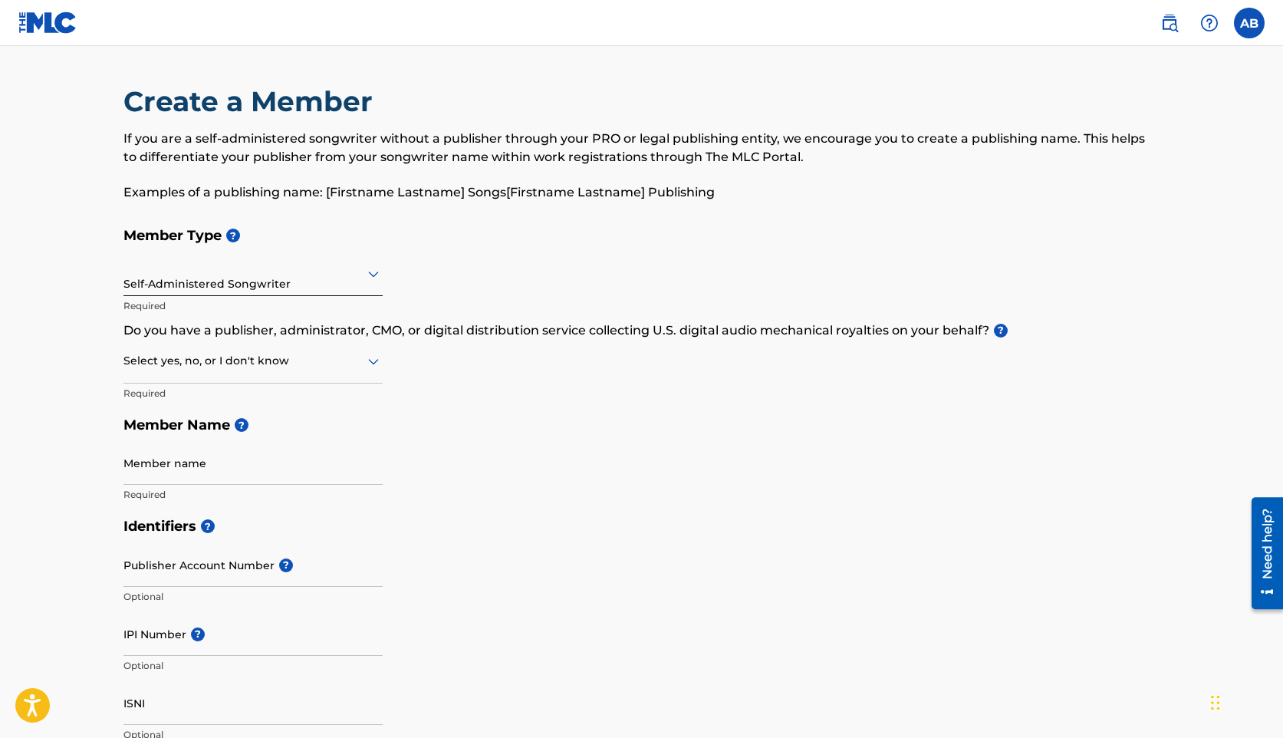
click at [258, 369] on div at bounding box center [252, 360] width 259 height 19
click at [184, 441] on div "No" at bounding box center [253, 435] width 258 height 35
click at [297, 371] on div "No" at bounding box center [252, 361] width 259 height 38
click at [170, 471] on div "I don't know" at bounding box center [253, 469] width 258 height 35
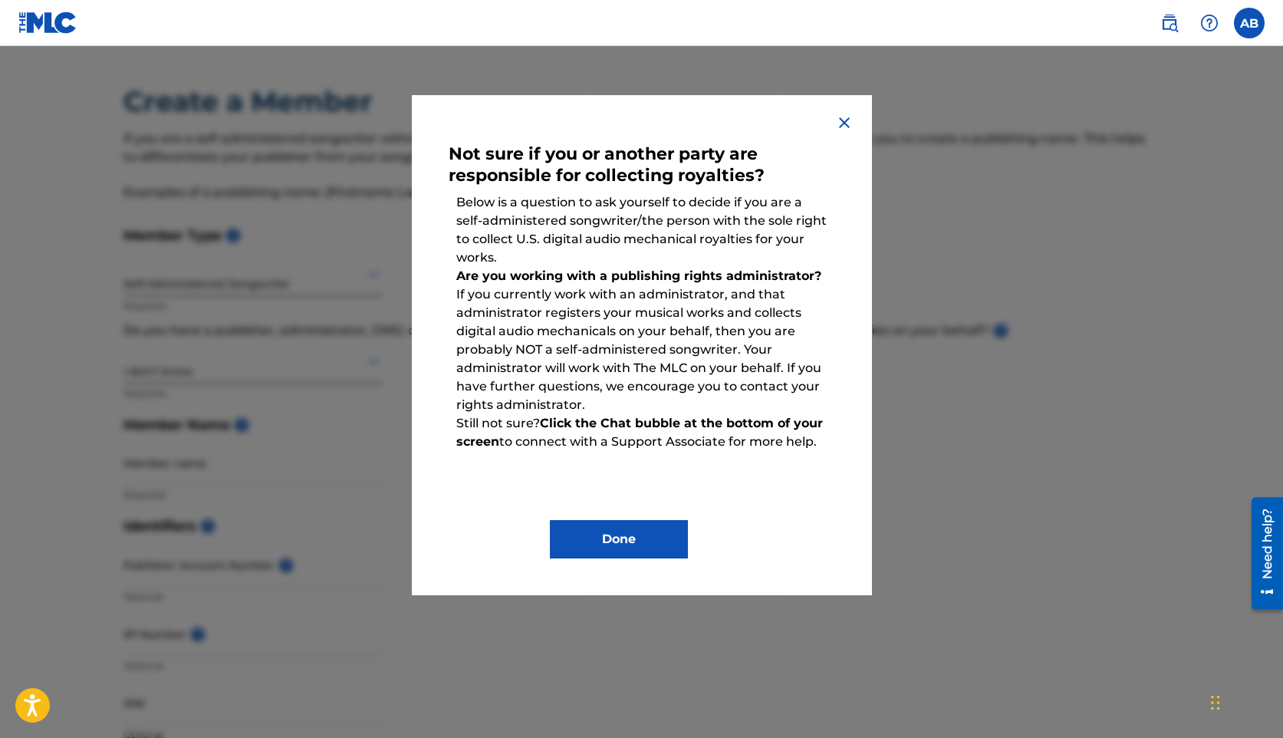
click at [853, 125] on img at bounding box center [844, 122] width 18 height 18
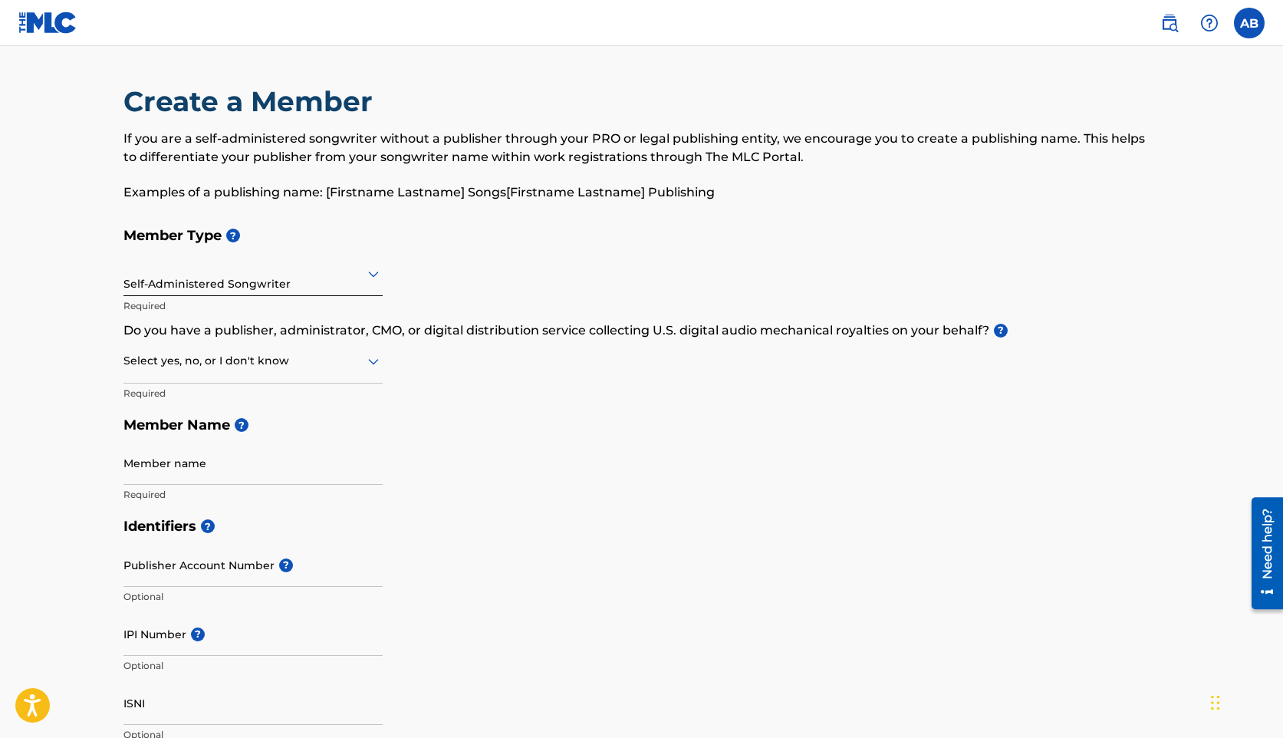
click at [325, 357] on div at bounding box center [252, 360] width 259 height 19
click at [212, 431] on div "No" at bounding box center [253, 435] width 258 height 35
click at [233, 463] on input "Member name" at bounding box center [252, 463] width 259 height 44
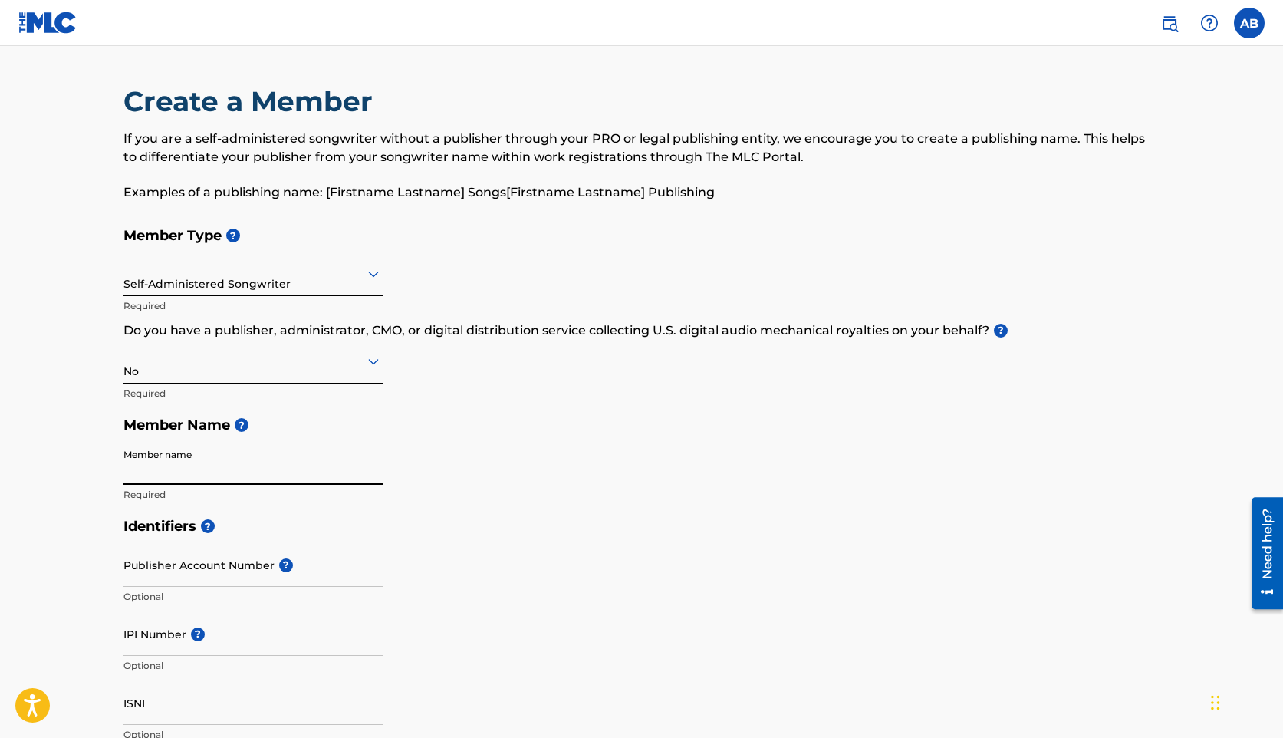
click at [481, 558] on div "Identifiers ? Publisher Account Number ? Optional IPI Number ? Optional ISNI Op…" at bounding box center [641, 630] width 1037 height 240
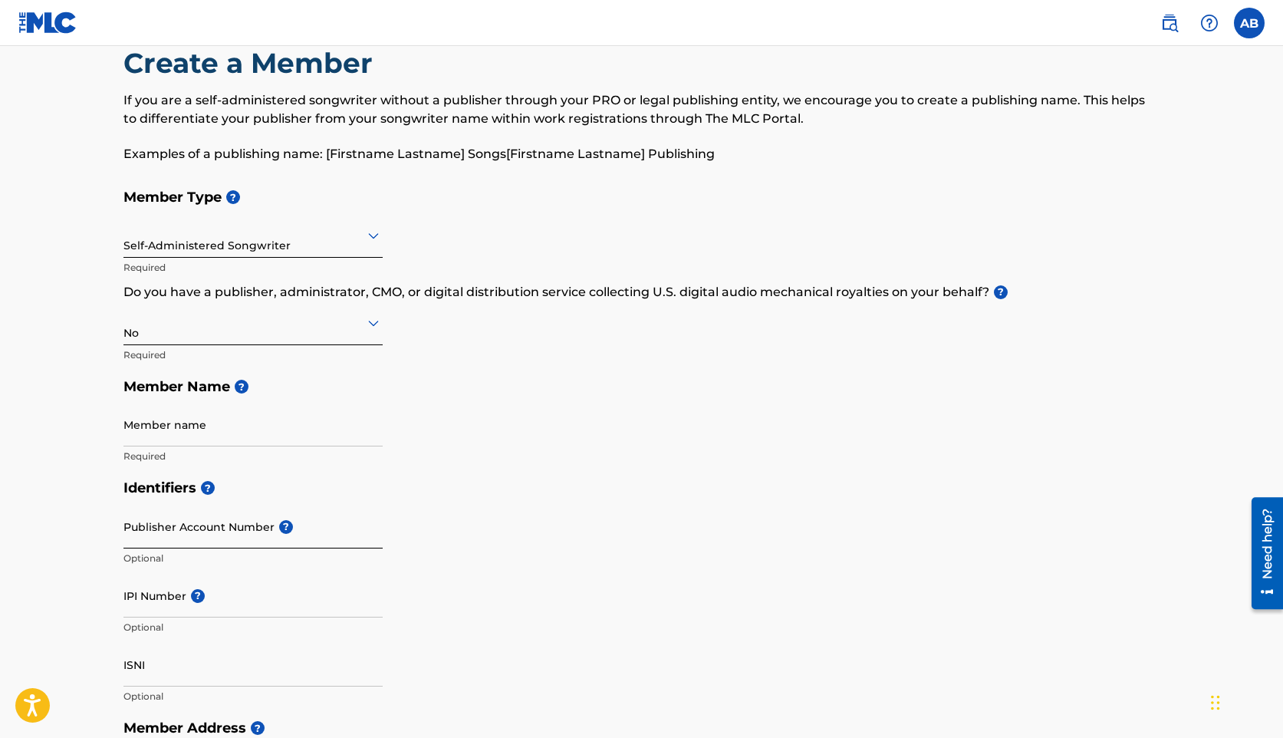
scroll to position [39, 0]
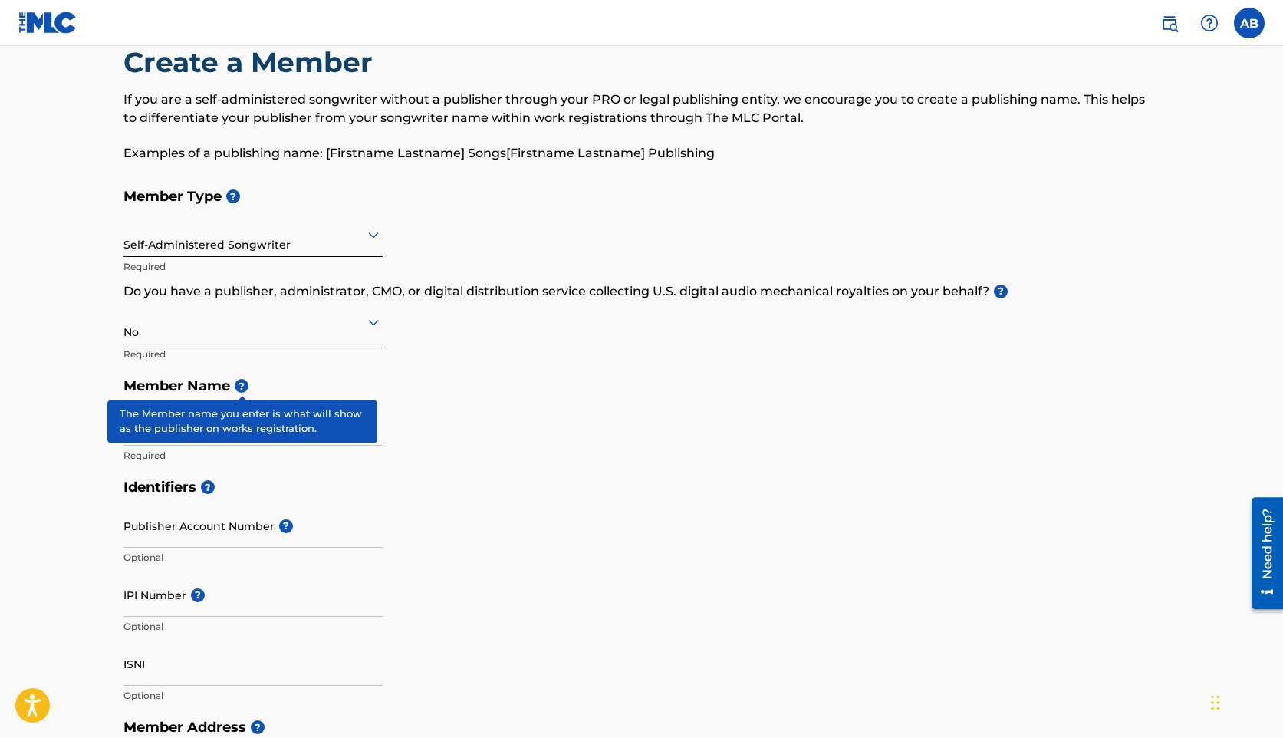
click at [238, 390] on span "?" at bounding box center [242, 386] width 14 height 14
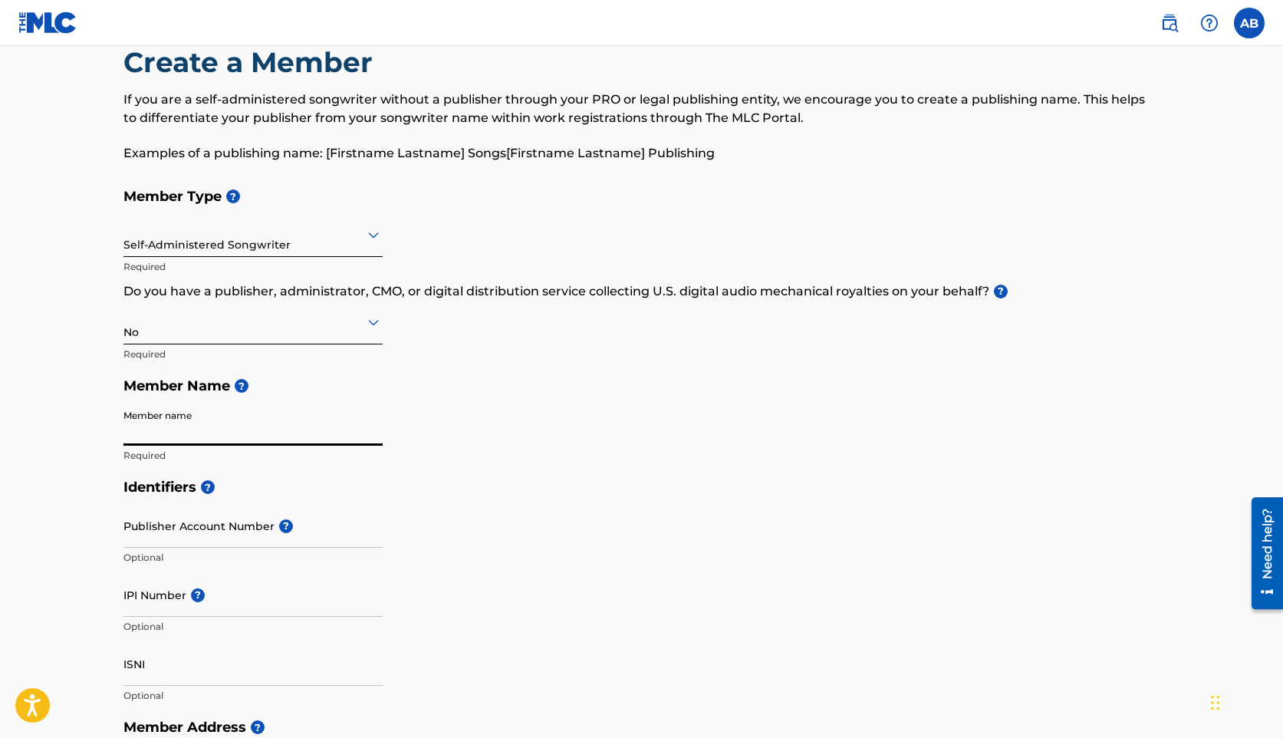
click at [265, 433] on input "Member name" at bounding box center [252, 424] width 259 height 44
type input "[PERSON_NAME]"
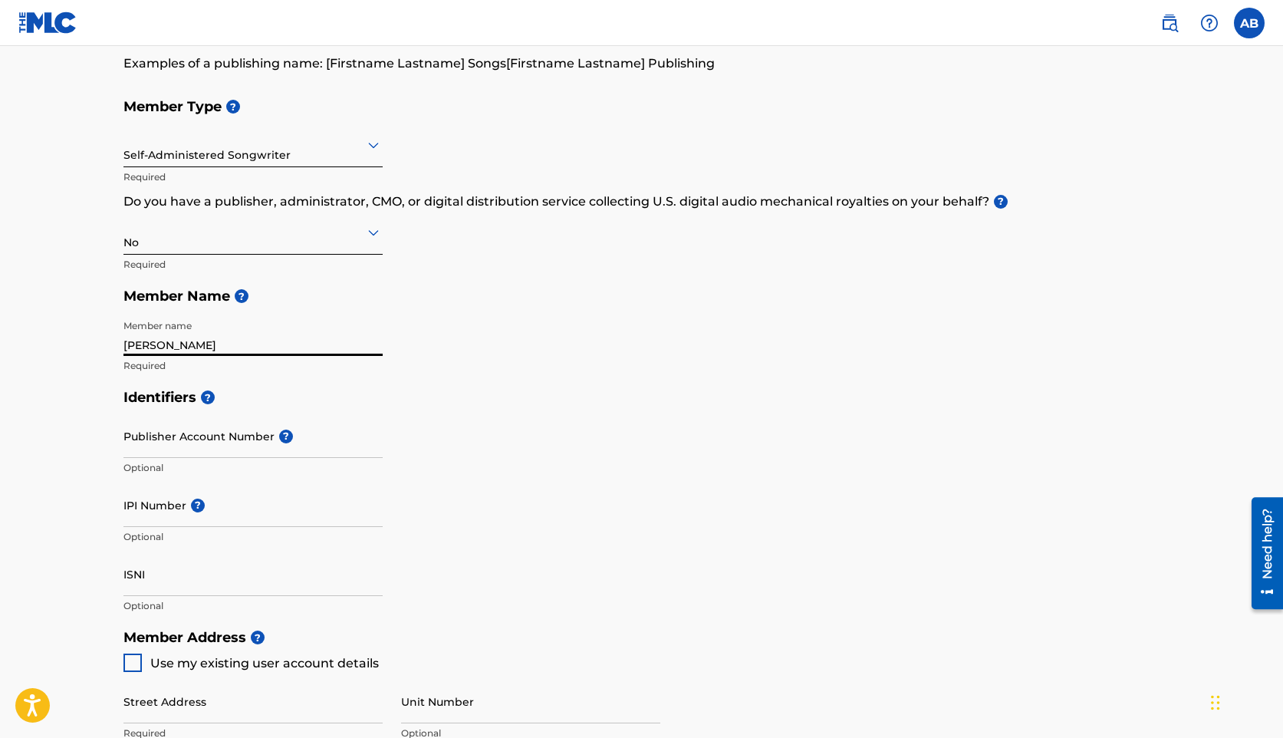
scroll to position [138, 0]
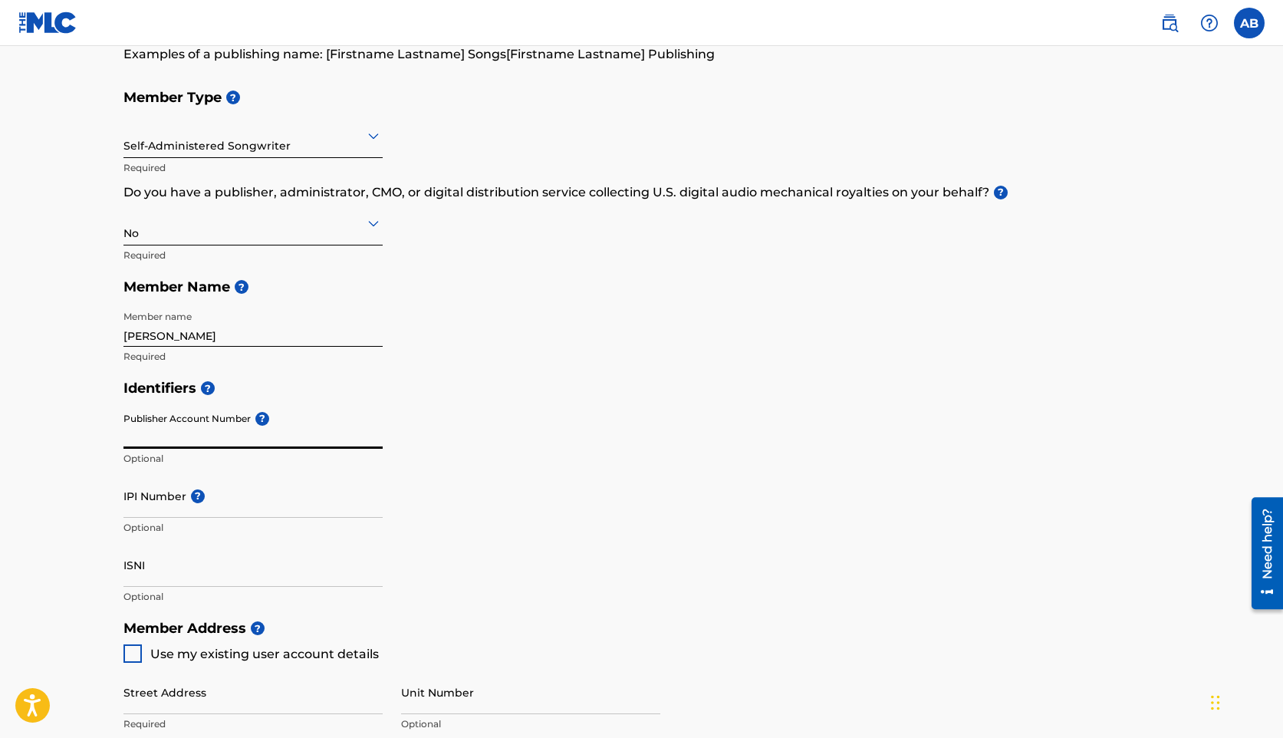
click at [212, 431] on input "Publisher Account Number ?" at bounding box center [252, 427] width 259 height 44
click at [225, 465] on p "Optional" at bounding box center [252, 459] width 259 height 14
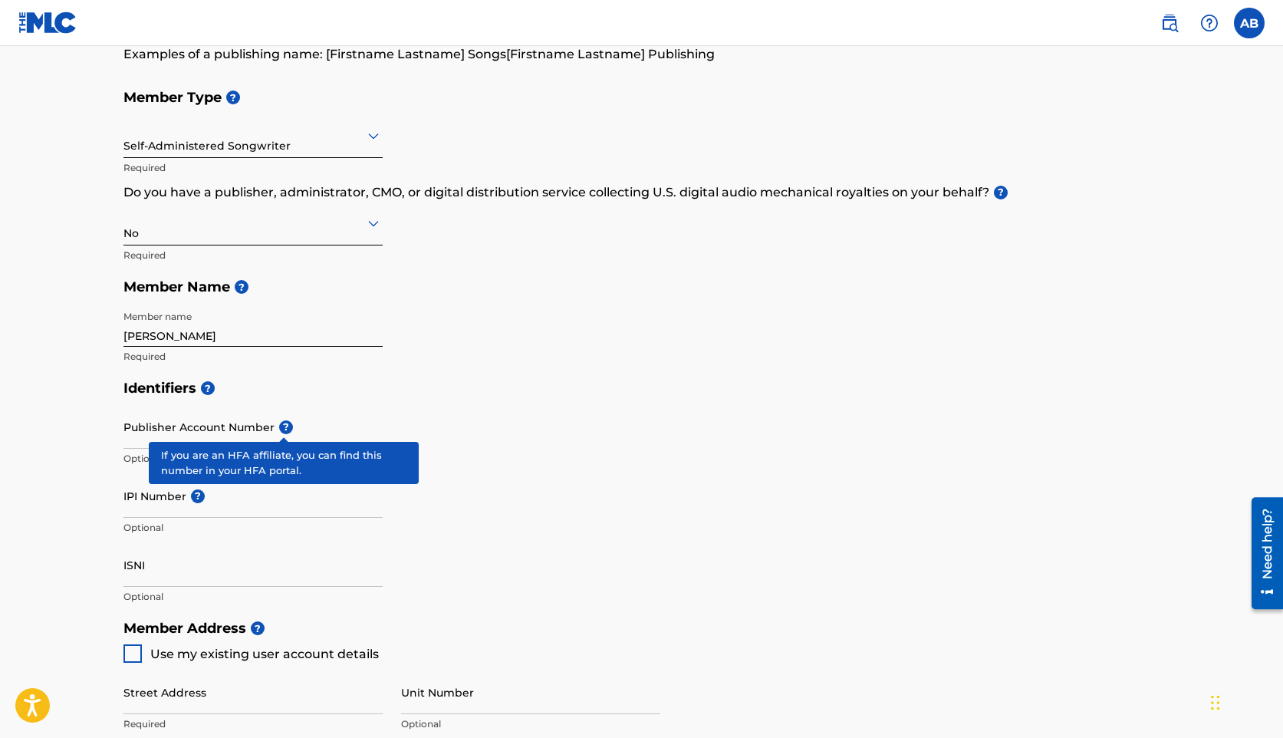
click at [281, 429] on span "?" at bounding box center [286, 427] width 14 height 14
click at [281, 429] on input "Publisher Account Number ?" at bounding box center [252, 427] width 259 height 44
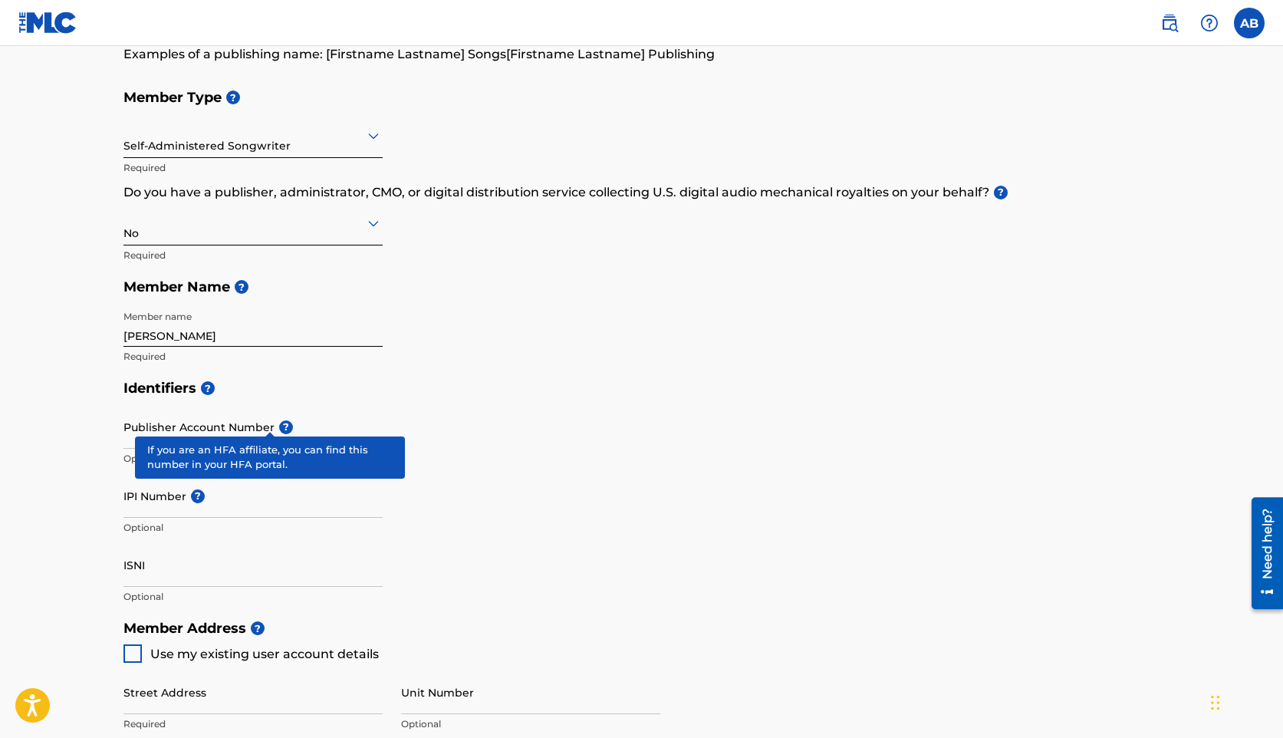
click at [265, 420] on div "Publisher Account Number ? Optional" at bounding box center [252, 439] width 259 height 69
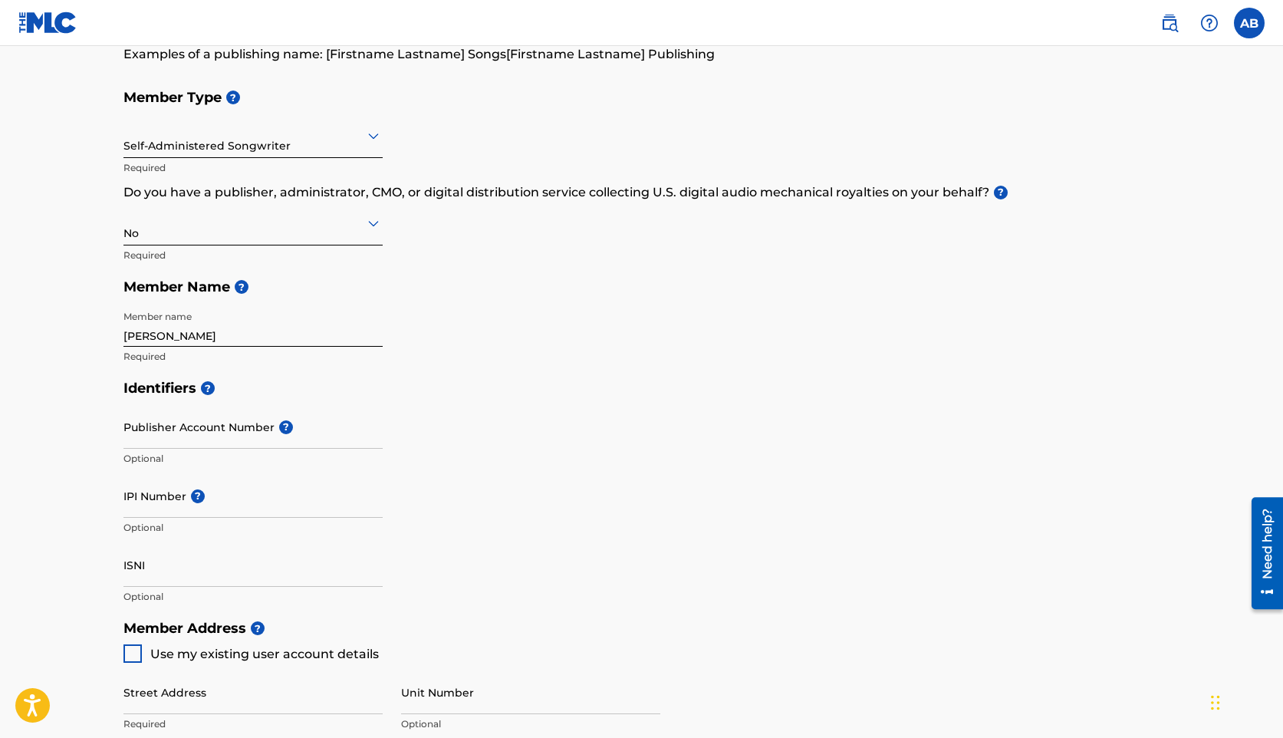
click at [265, 420] on div "Publisher Account Number ? Optional" at bounding box center [252, 439] width 259 height 69
click at [246, 481] on input "IPI Number ?" at bounding box center [252, 496] width 259 height 44
click at [465, 508] on div "Identifiers ? Publisher Account Number ? Optional IPI Number ? Optional ISNI Op…" at bounding box center [641, 492] width 1037 height 240
click at [241, 431] on input "Publisher Account Number ?" at bounding box center [252, 427] width 259 height 44
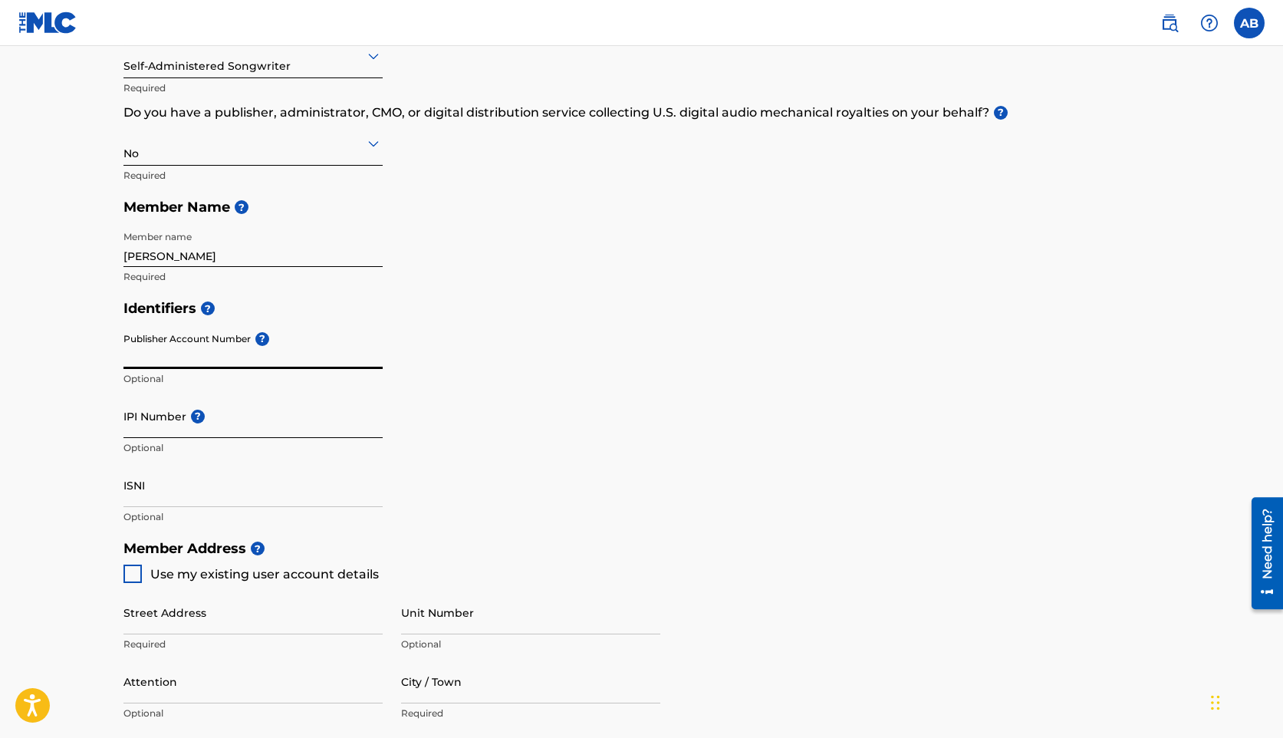
scroll to position [226, 0]
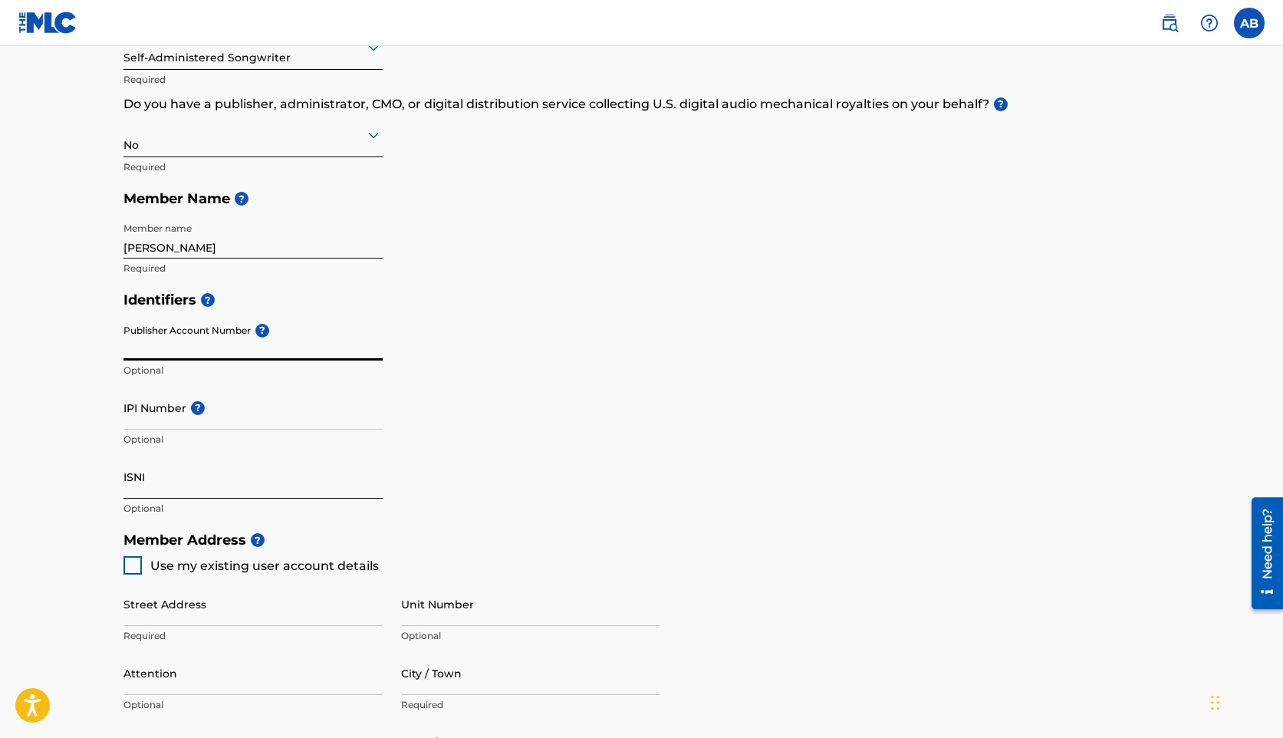
click at [233, 491] on input "ISNI" at bounding box center [252, 477] width 259 height 44
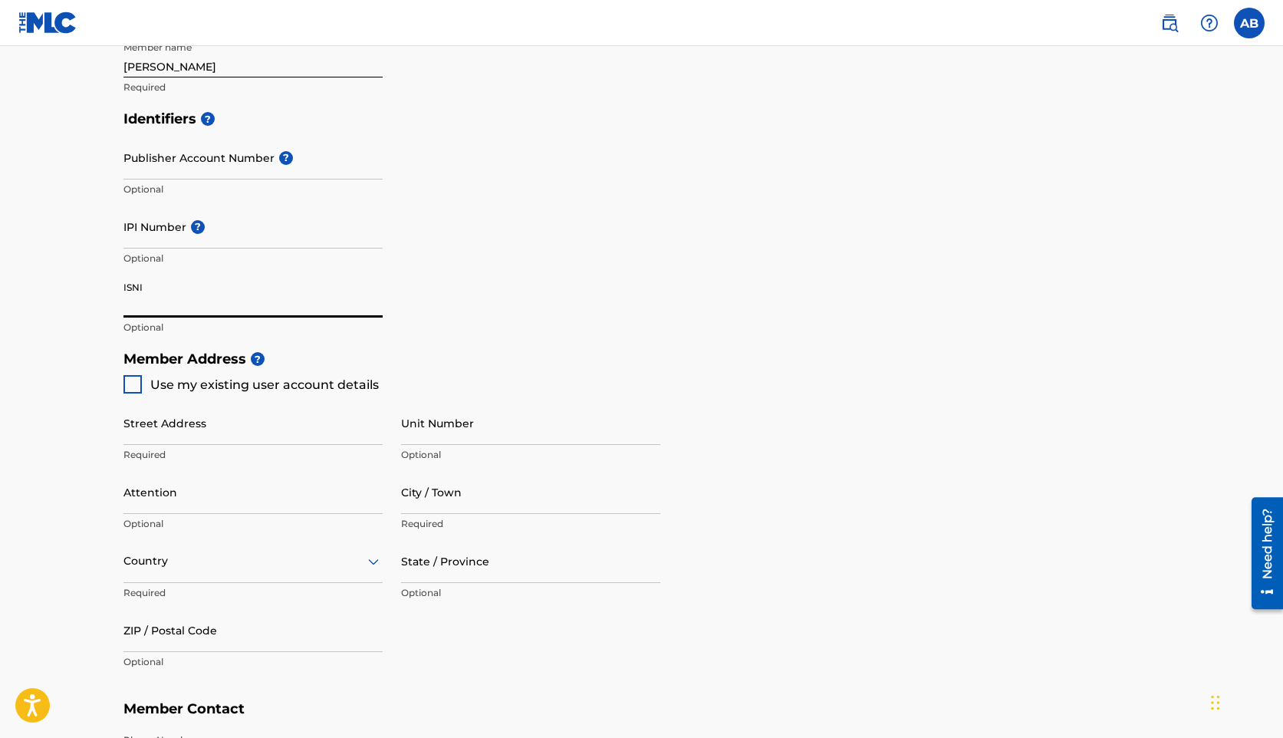
scroll to position [409, 0]
click at [127, 391] on div at bounding box center [132, 382] width 18 height 18
type input "[STREET_ADDRESS]"
type input "Roslindale"
type input "02131"
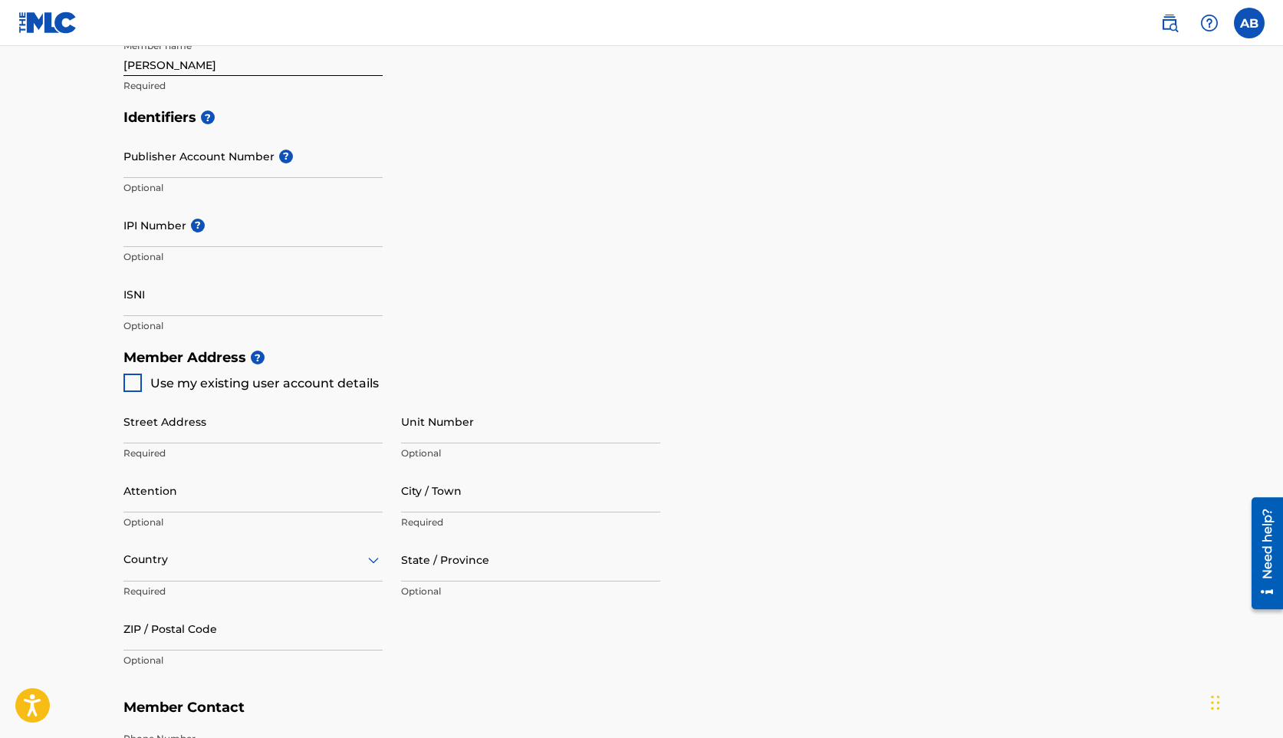
type input "408"
type input "7101993"
type input "[EMAIL_ADDRESS][PERSON_NAME][DOMAIN_NAME]"
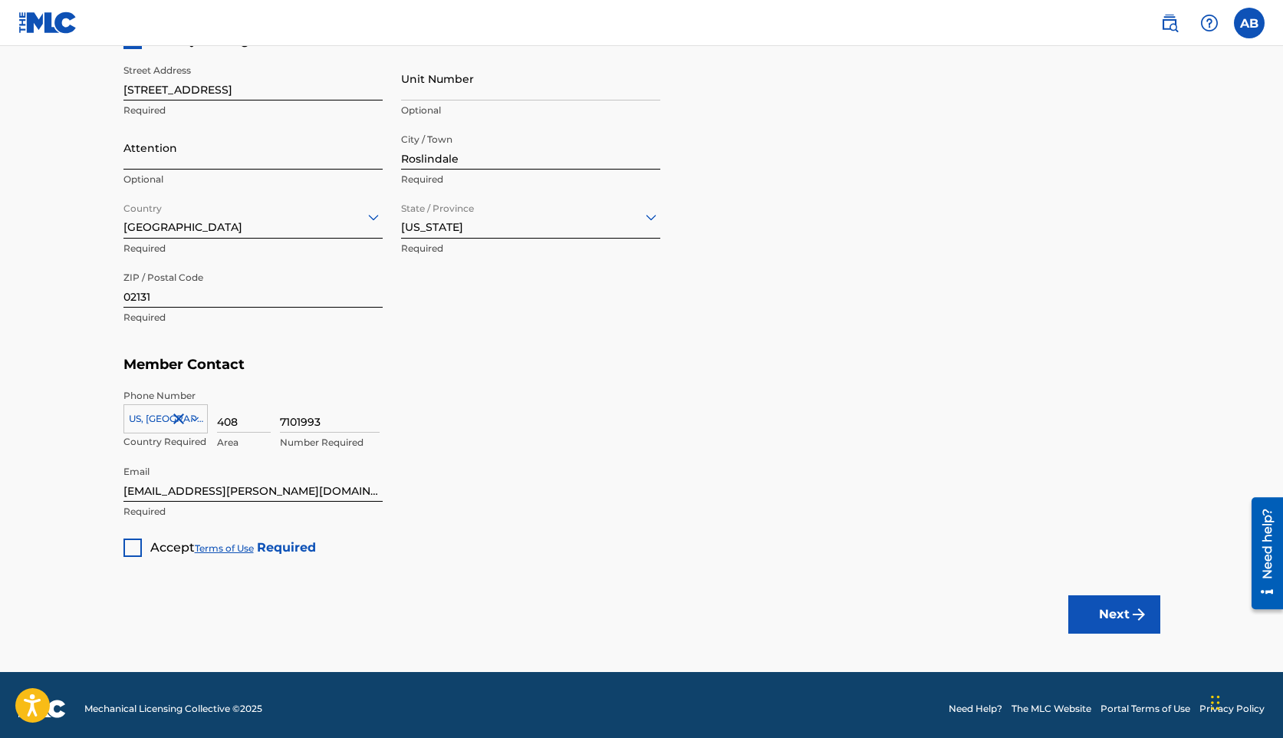
scroll to position [758, 0]
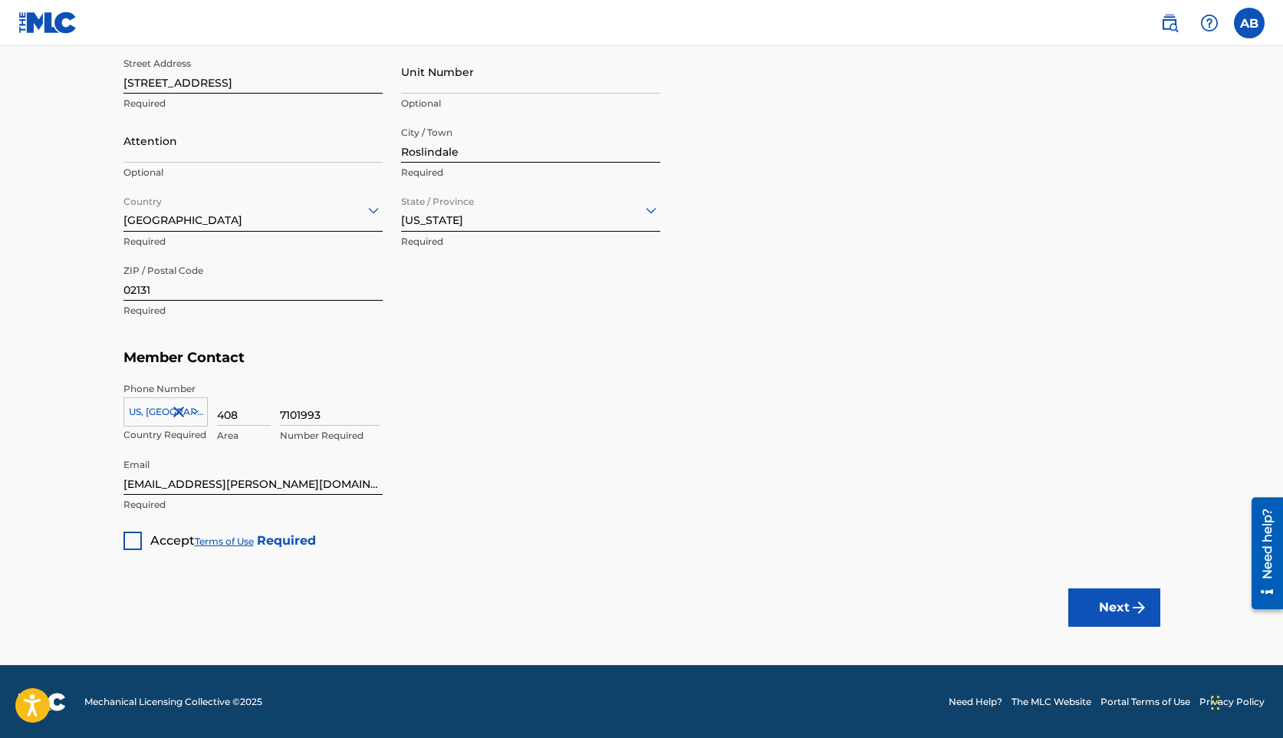
click at [125, 548] on div at bounding box center [132, 540] width 18 height 18
click at [1106, 615] on button "Next" at bounding box center [1114, 607] width 92 height 38
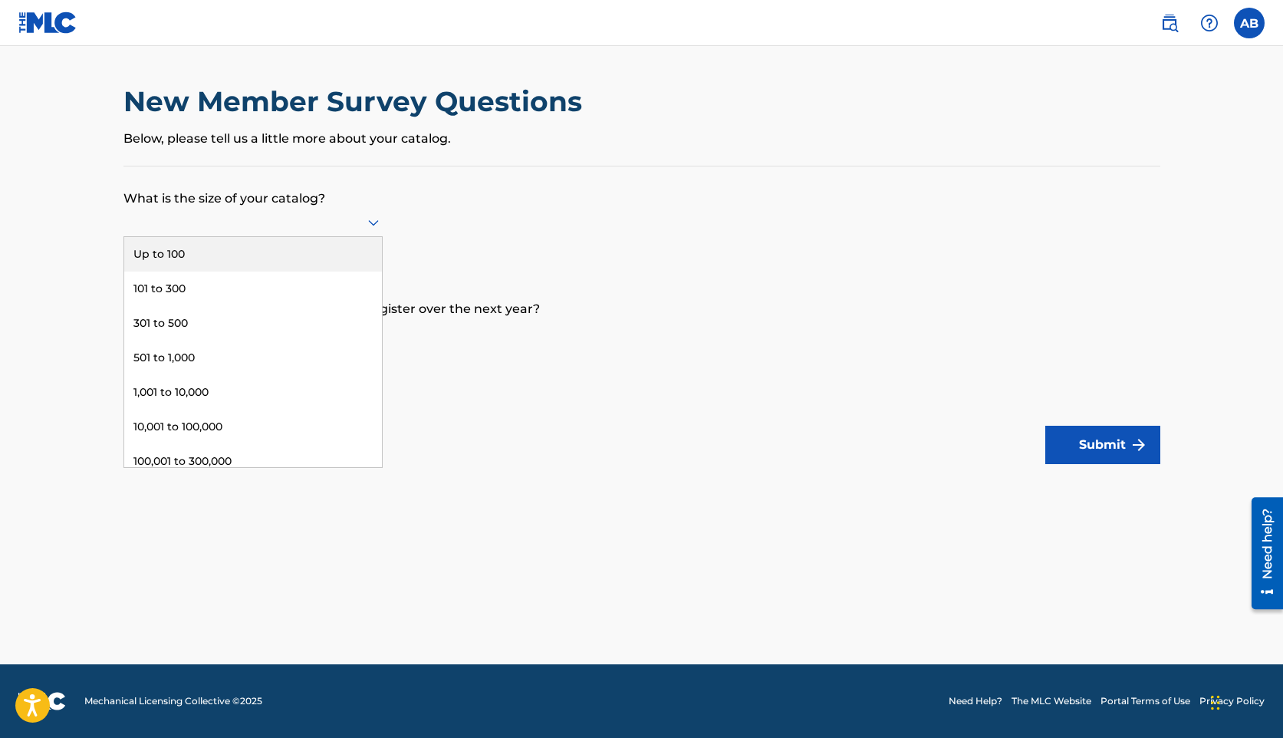
click at [336, 219] on div at bounding box center [252, 221] width 259 height 19
click at [259, 247] on div "Up to 100" at bounding box center [253, 254] width 258 height 35
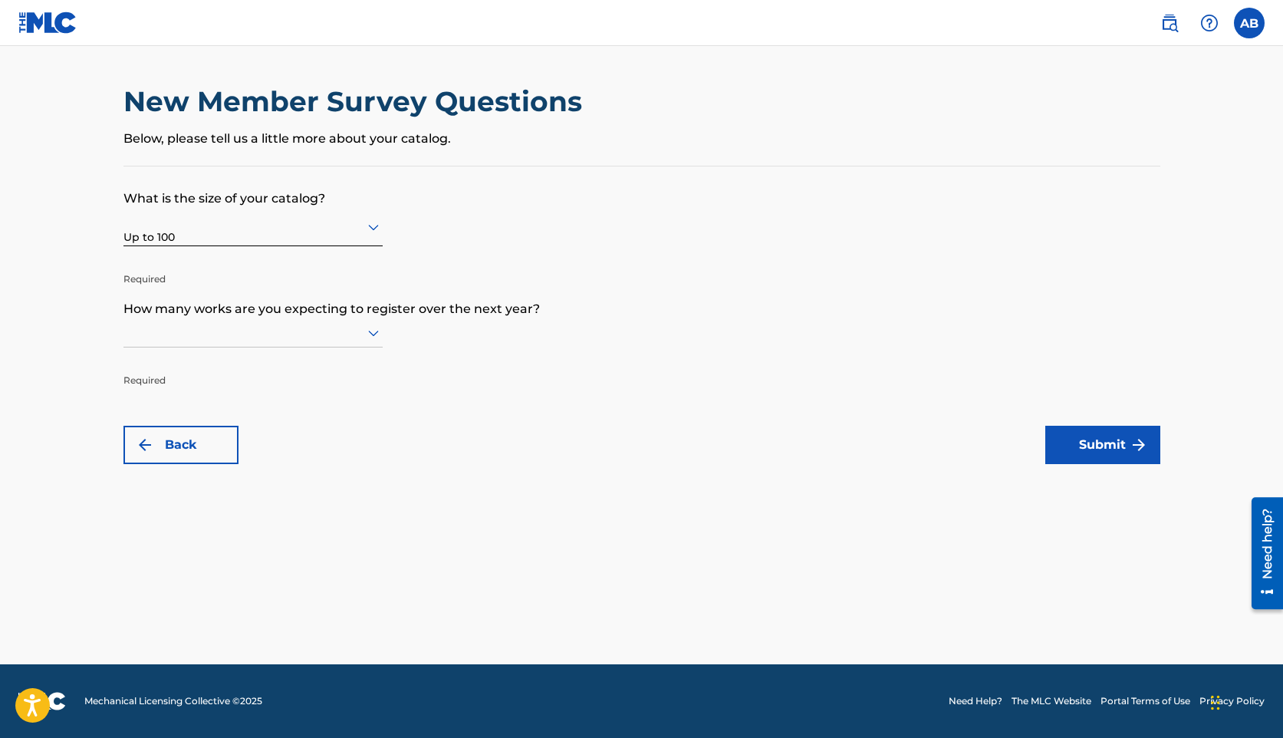
click at [287, 342] on div at bounding box center [252, 332] width 259 height 29
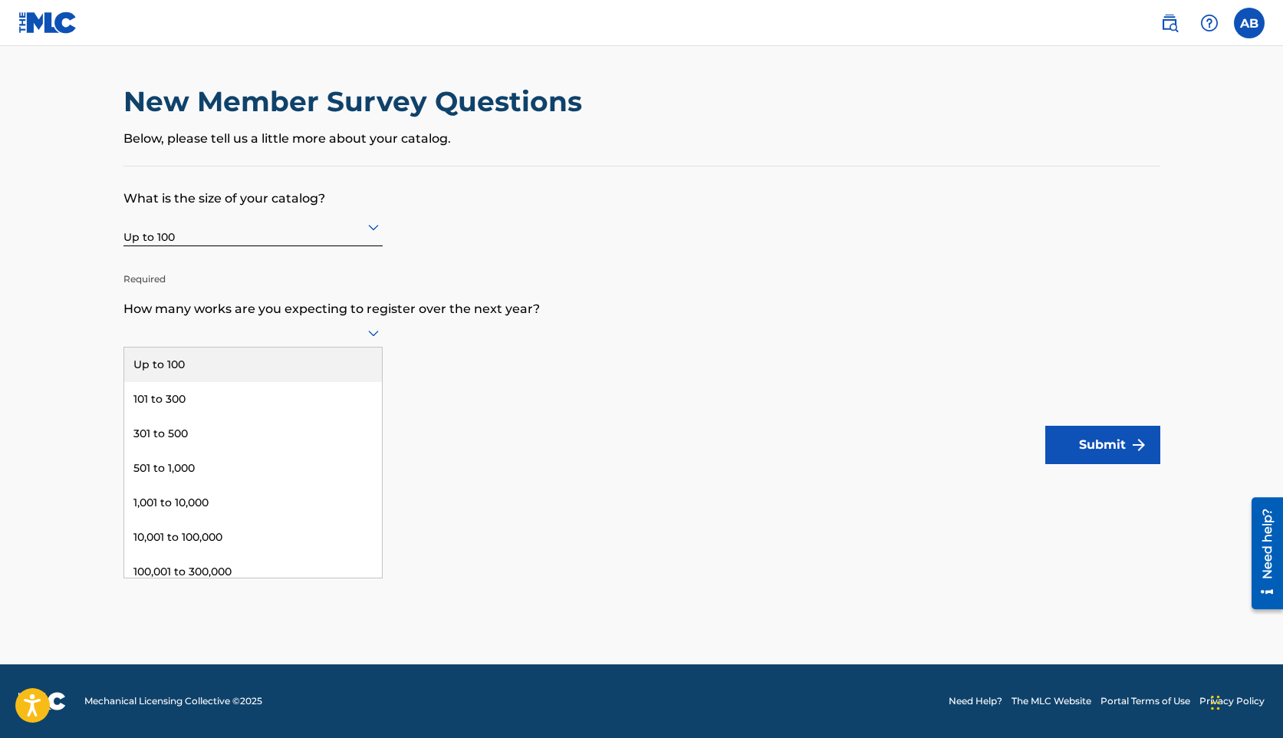
click at [267, 360] on div "Up to 100" at bounding box center [253, 364] width 258 height 35
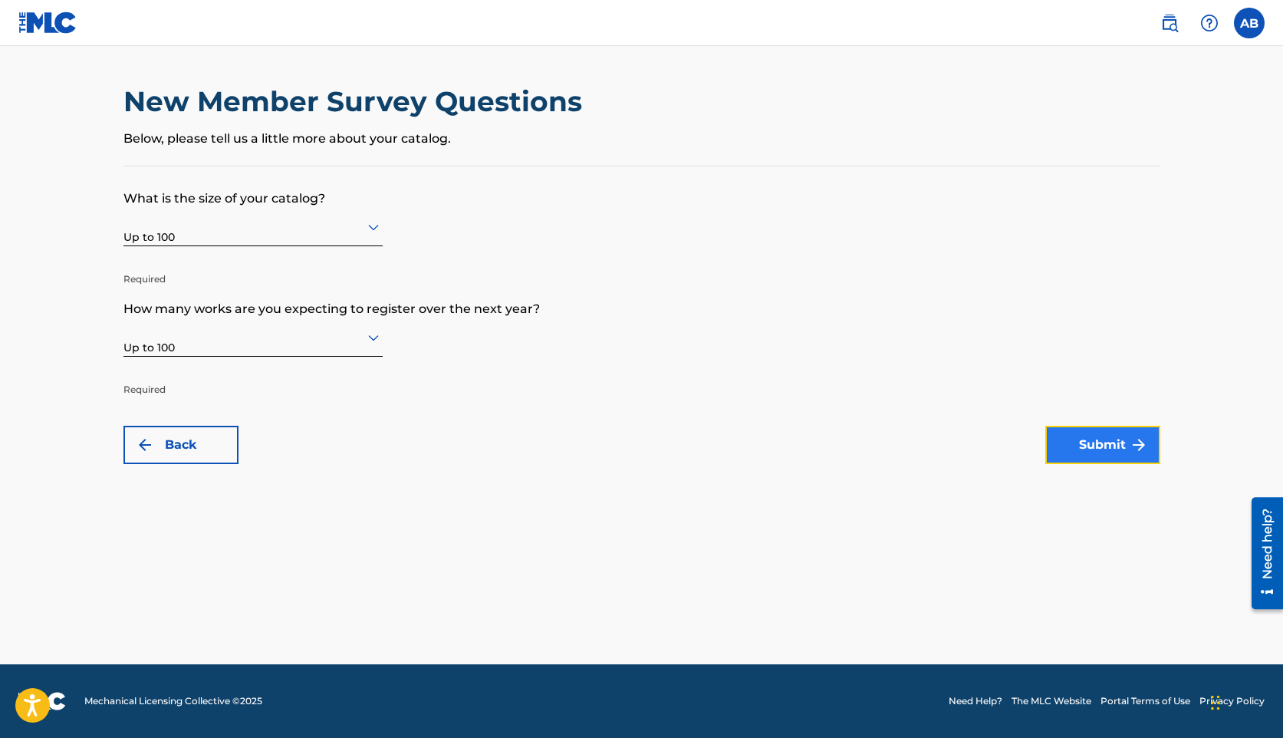
click at [1084, 449] on button "Submit" at bounding box center [1102, 445] width 115 height 38
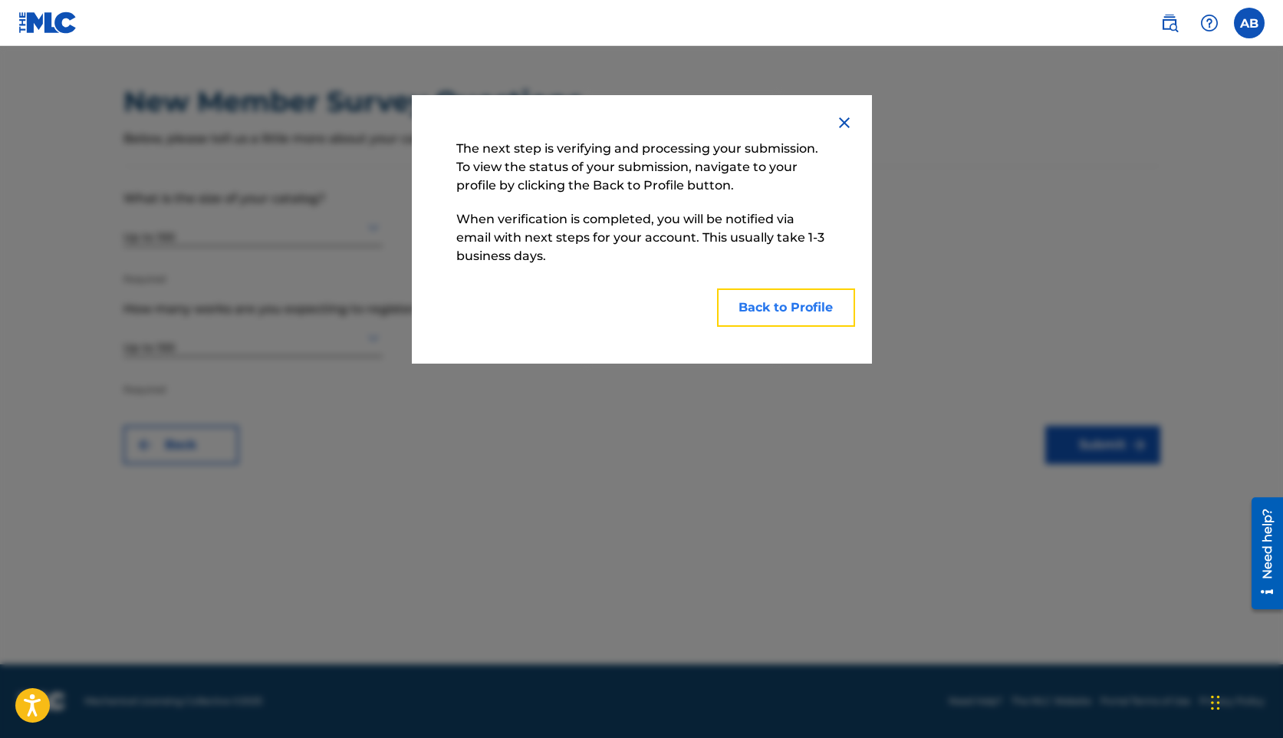
click at [801, 306] on button "Back to Profile" at bounding box center [786, 307] width 138 height 38
